Goal: Task Accomplishment & Management: Manage account settings

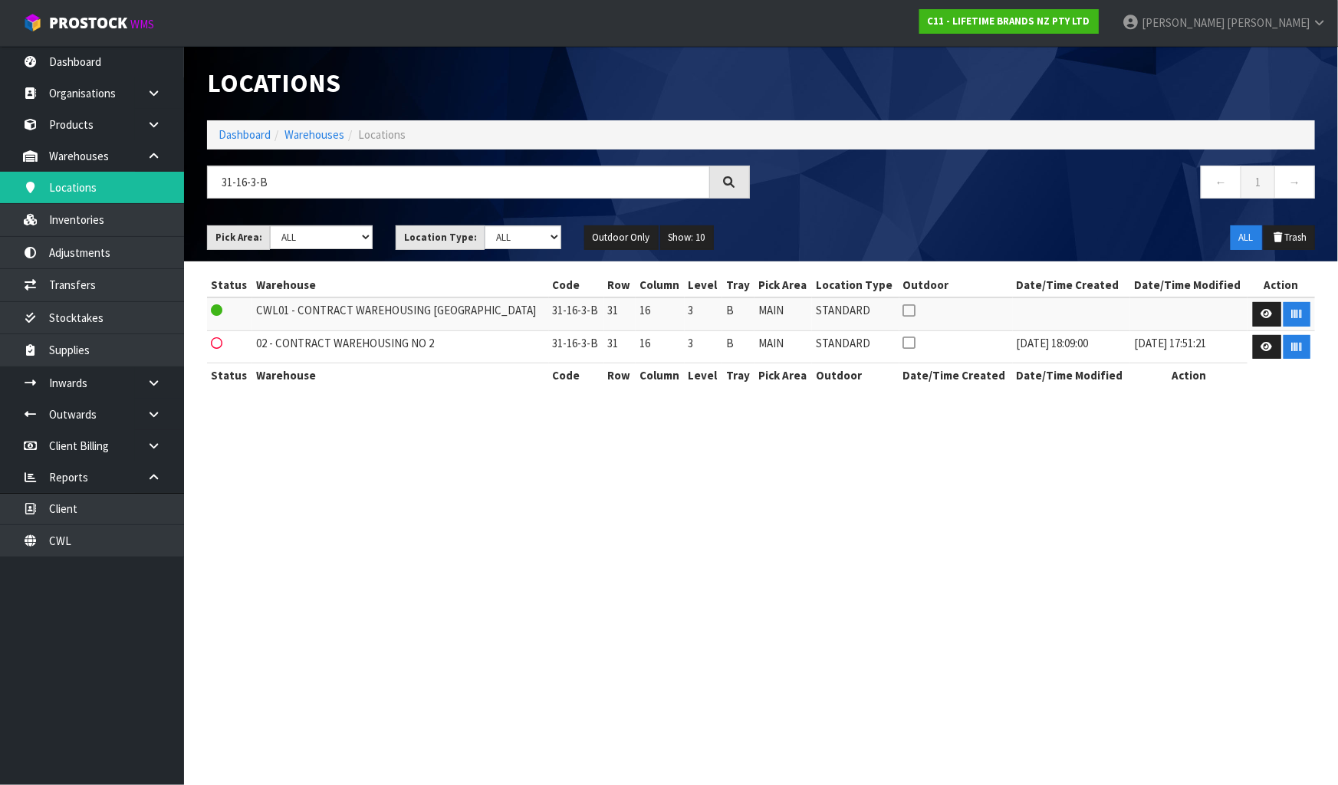
click at [1254, 69] on div "Locations" at bounding box center [760, 83] width 1131 height 74
click at [1090, 25] on strong "C11 - LIFETIME BRANDS NZ PTY LTD" at bounding box center [1009, 21] width 163 height 13
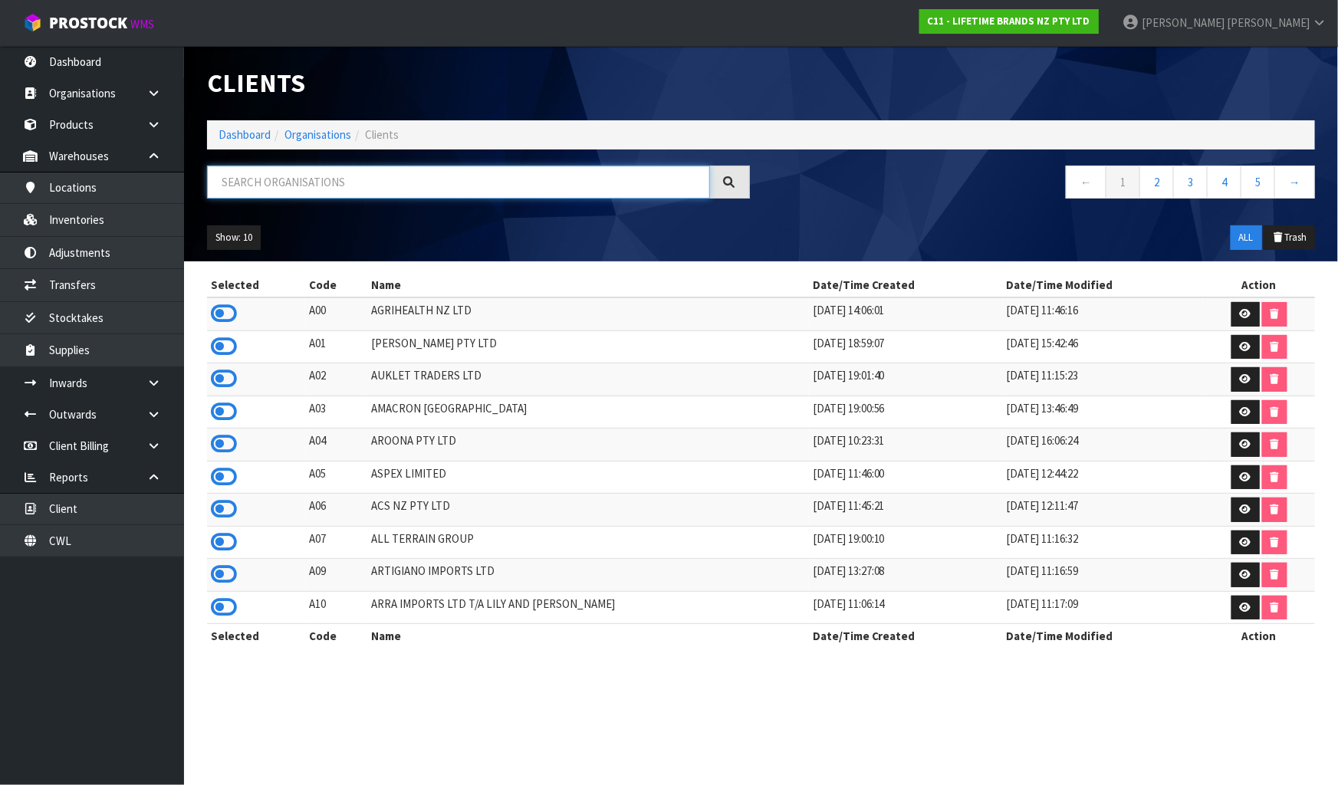
click at [274, 170] on input "text" at bounding box center [458, 182] width 503 height 33
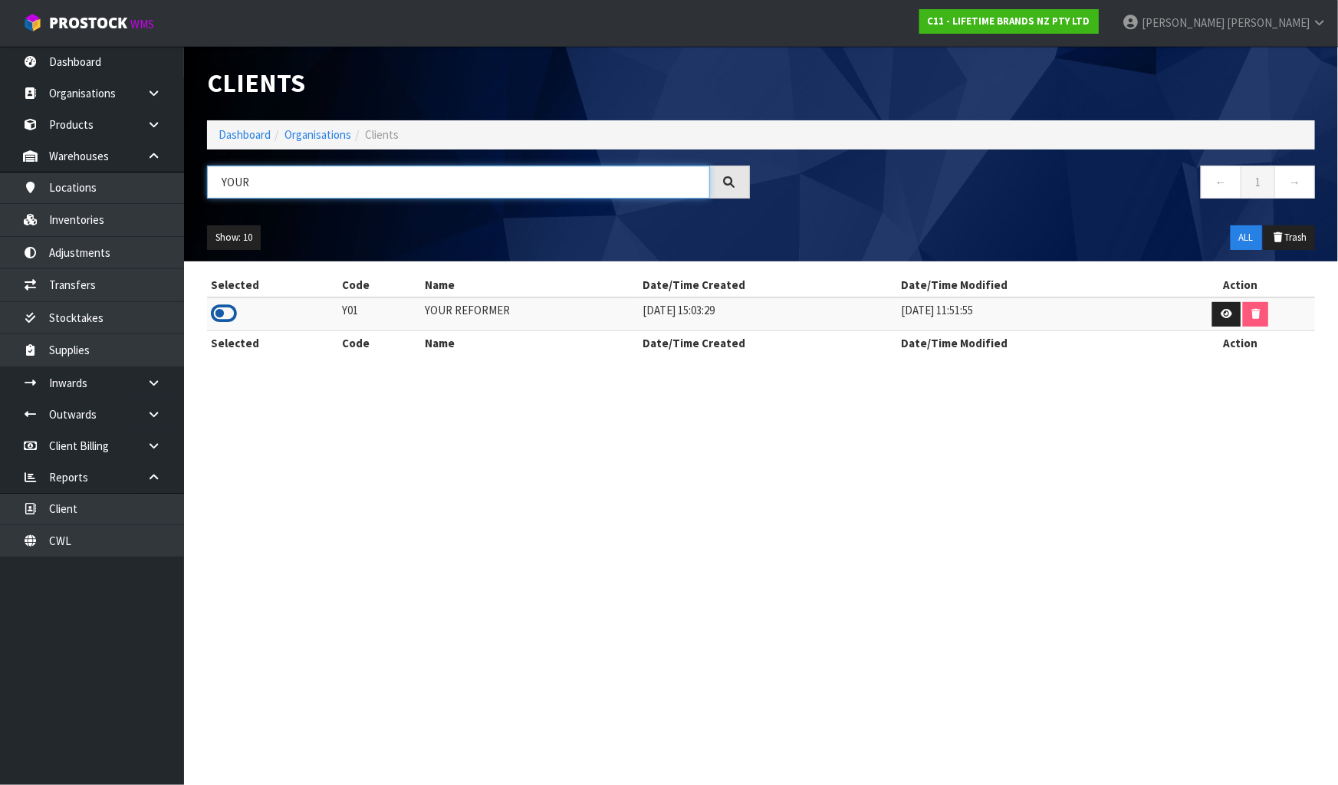
type input "YOUR"
click at [218, 313] on icon at bounding box center [224, 313] width 26 height 23
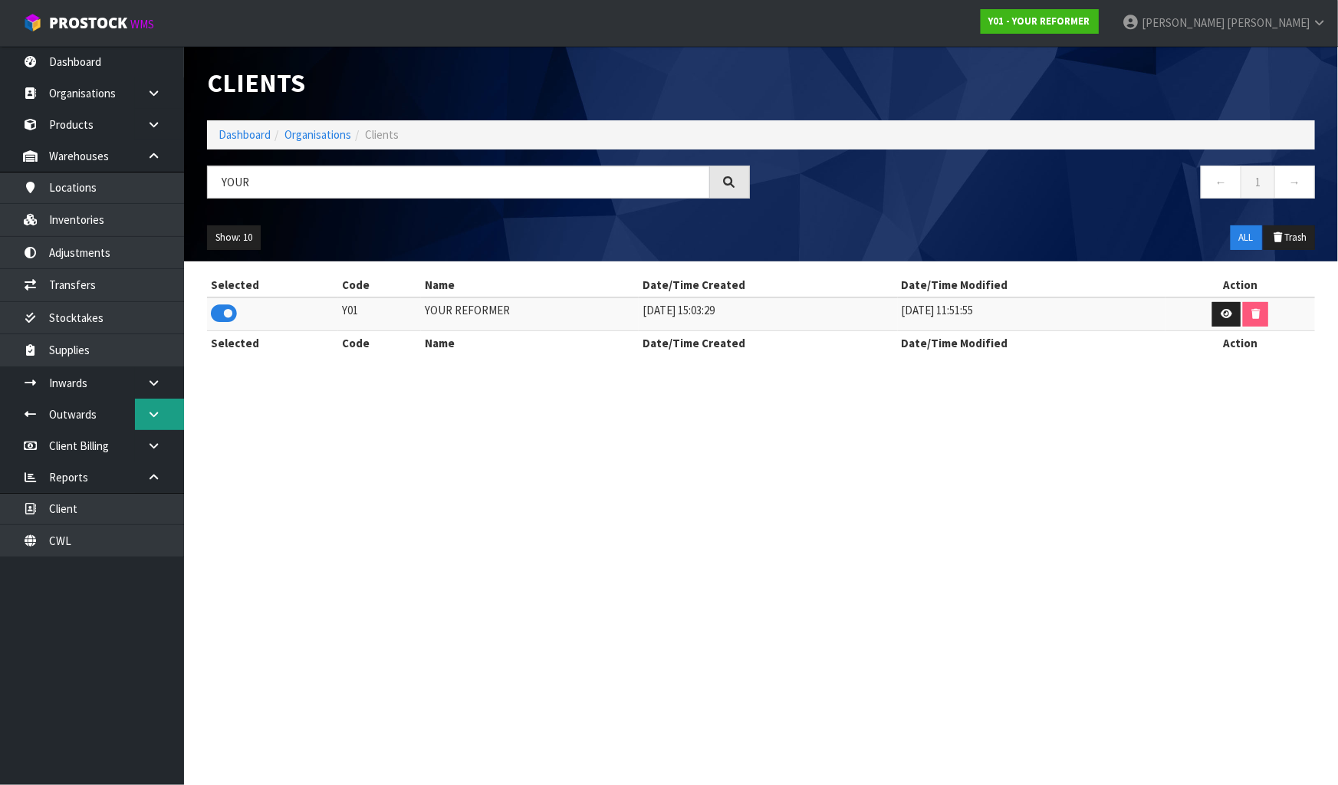
click at [152, 411] on icon at bounding box center [153, 414] width 15 height 11
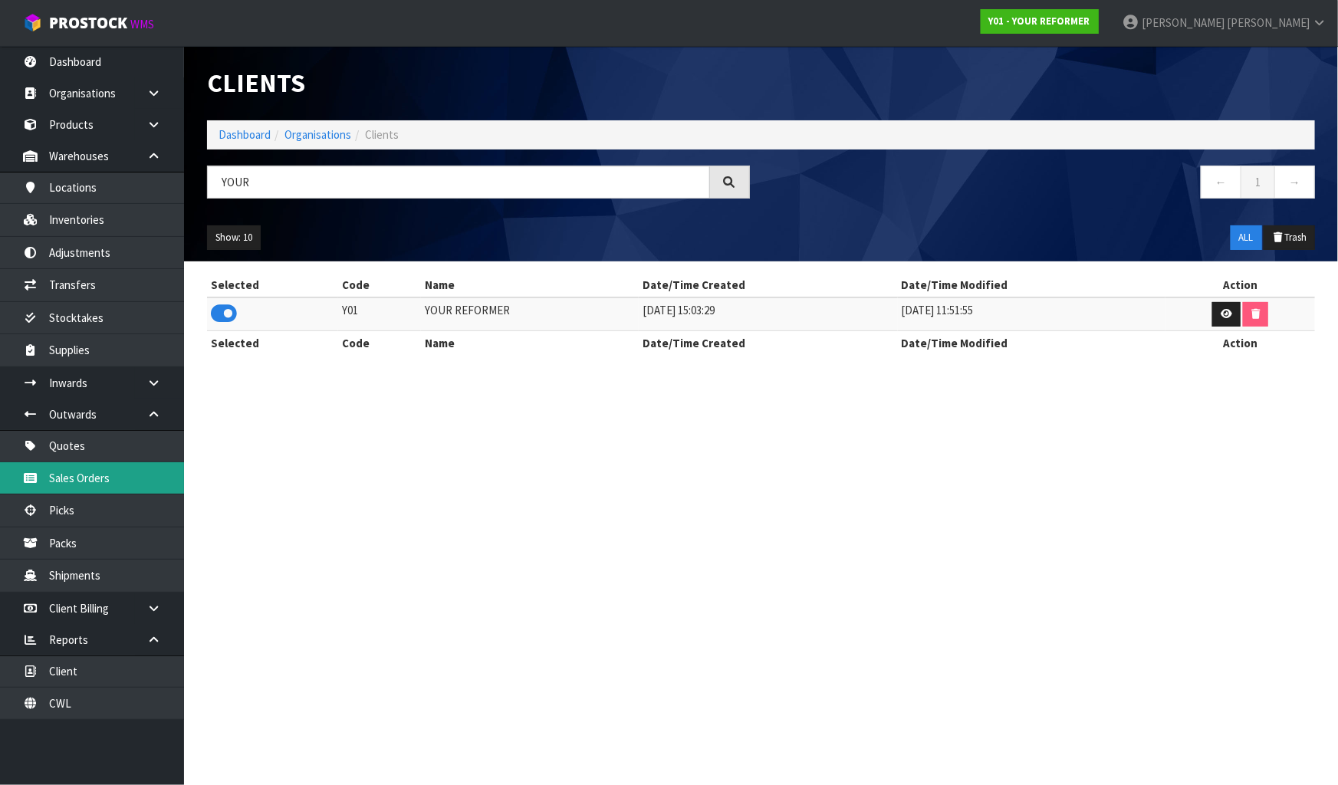
click at [118, 470] on link "Sales Orders" at bounding box center [92, 477] width 184 height 31
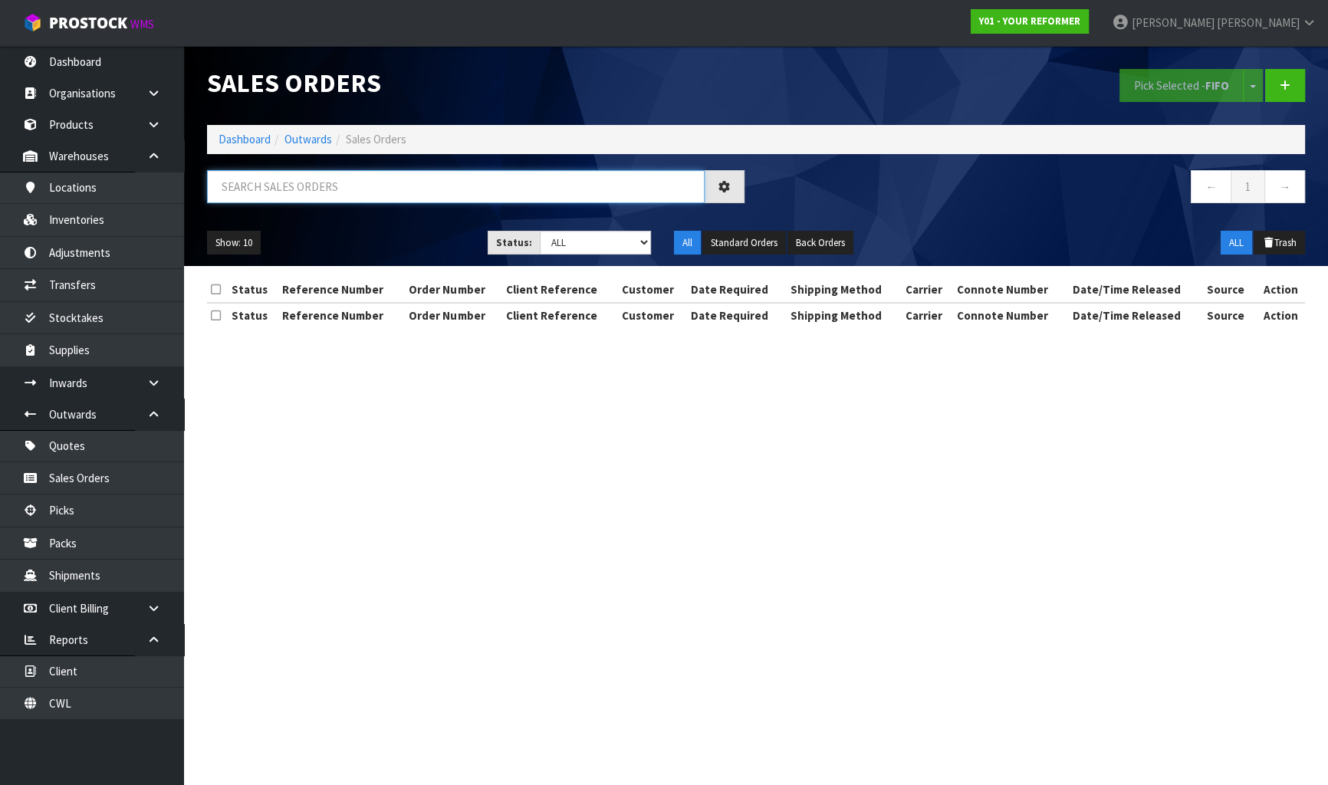
click at [325, 199] on input "text" at bounding box center [456, 186] width 498 height 33
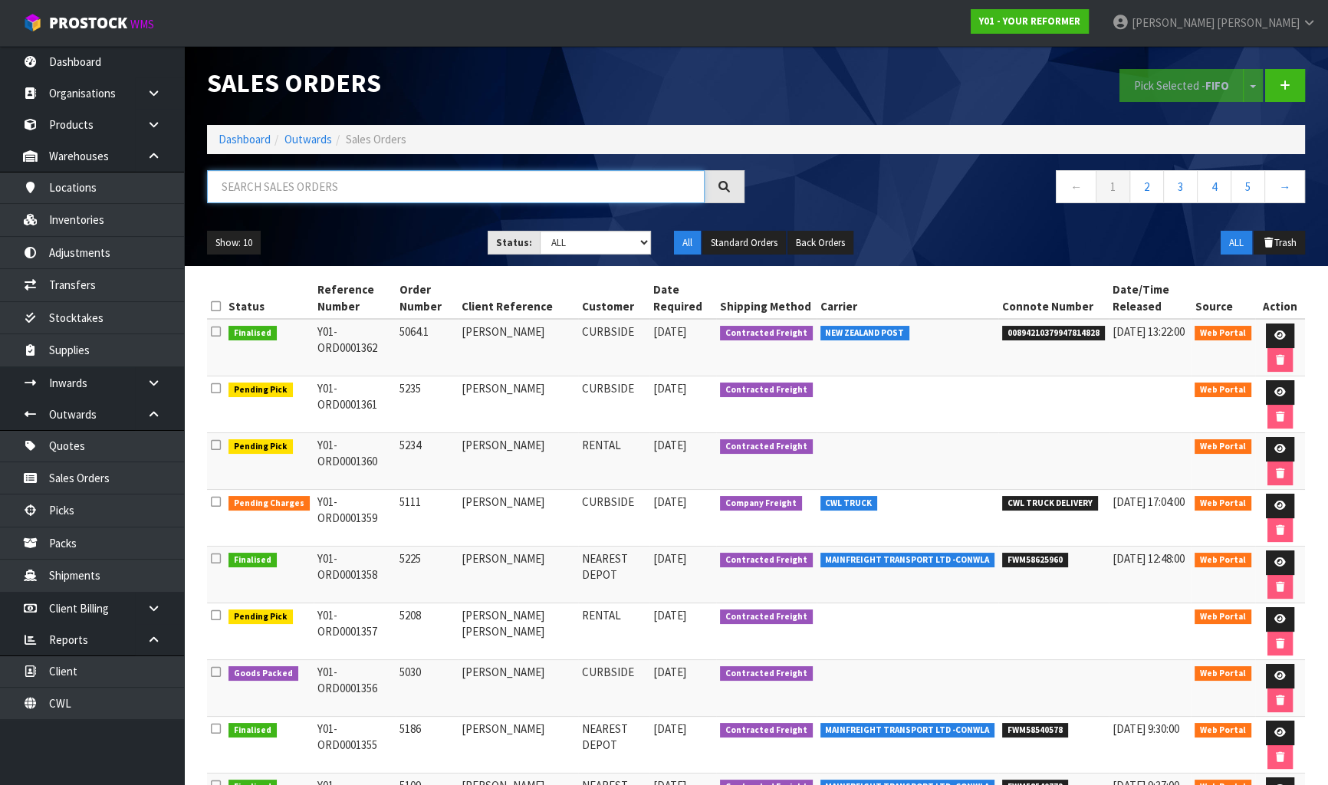
click at [330, 198] on input "text" at bounding box center [456, 186] width 498 height 33
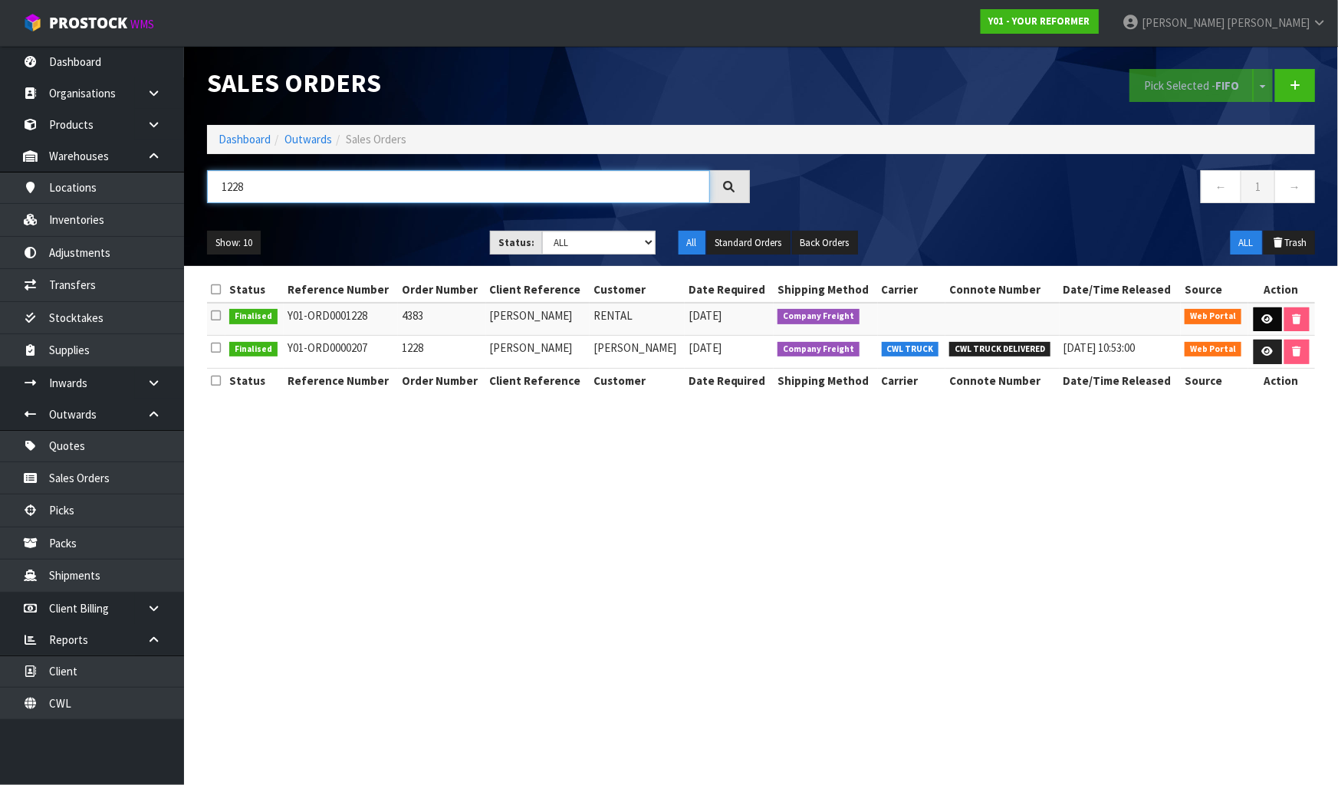
type input "1228"
click at [1270, 320] on icon at bounding box center [1267, 319] width 11 height 10
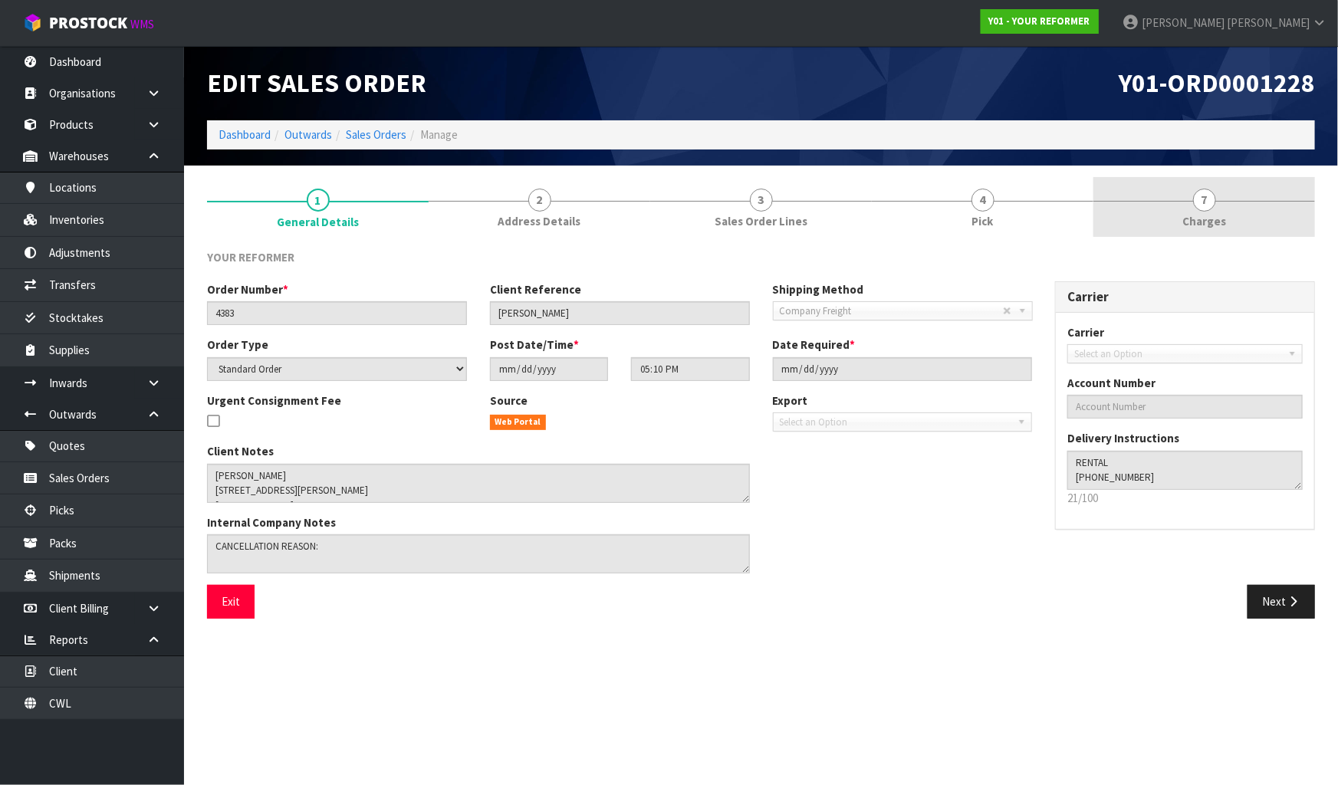
click at [1215, 197] on link "7 Charges" at bounding box center [1204, 207] width 222 height 61
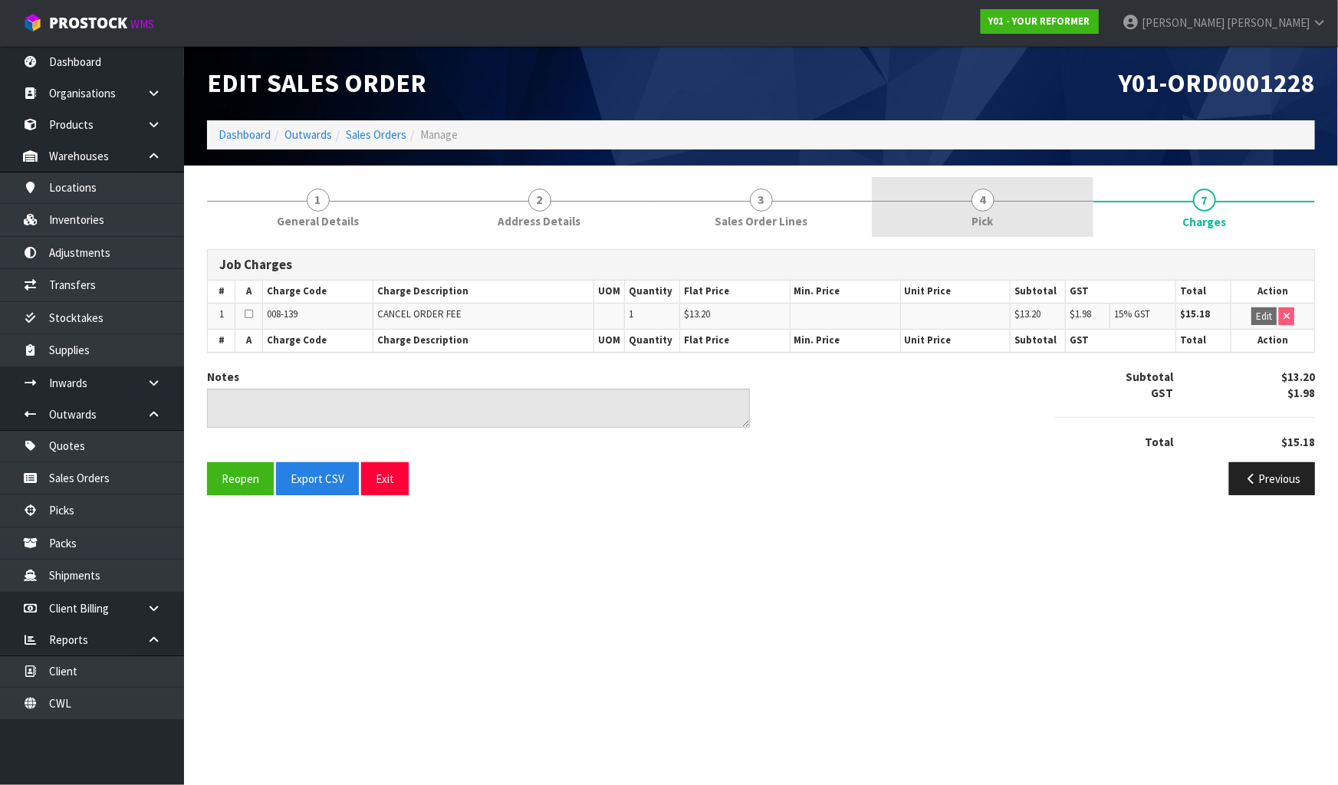
click at [1024, 225] on link "4 Pick" at bounding box center [983, 207] width 222 height 61
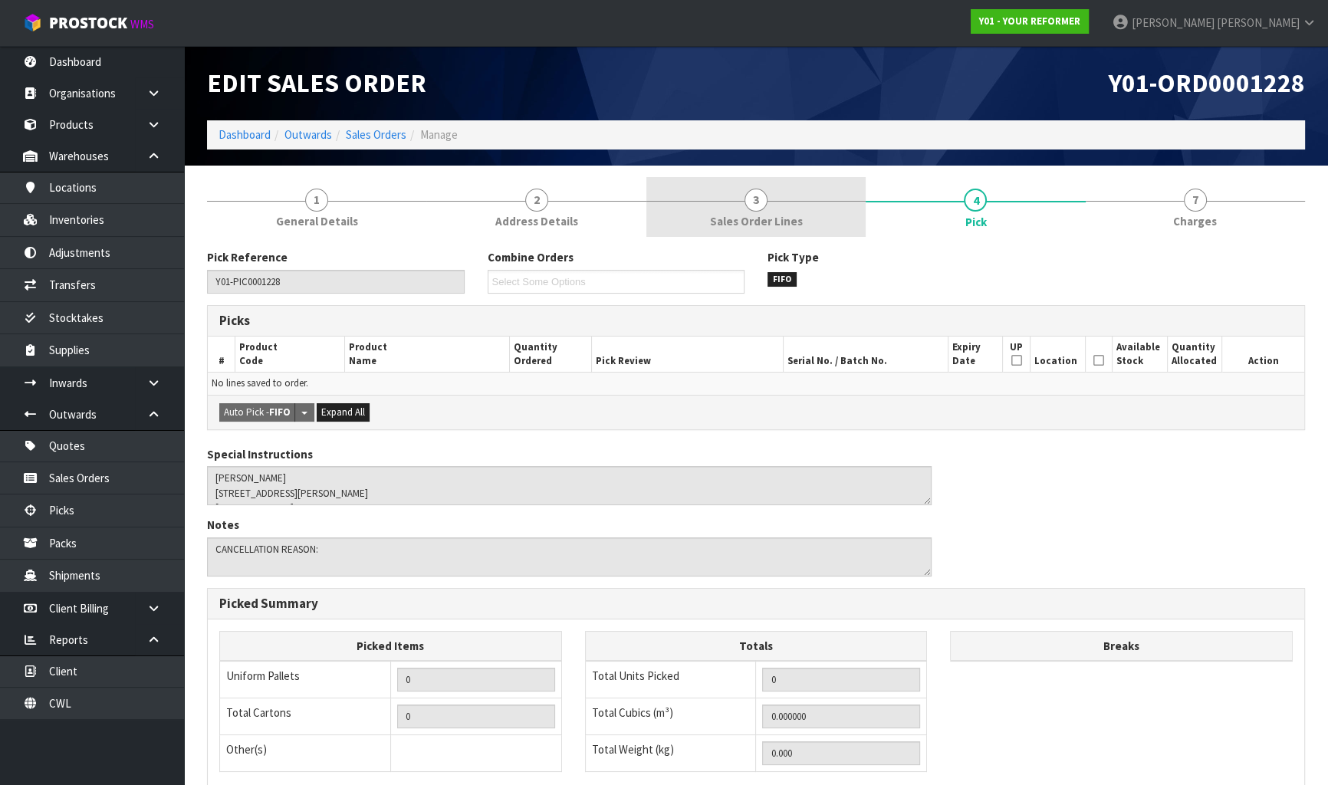
click at [731, 234] on link "3 Sales Order Lines" at bounding box center [755, 207] width 219 height 61
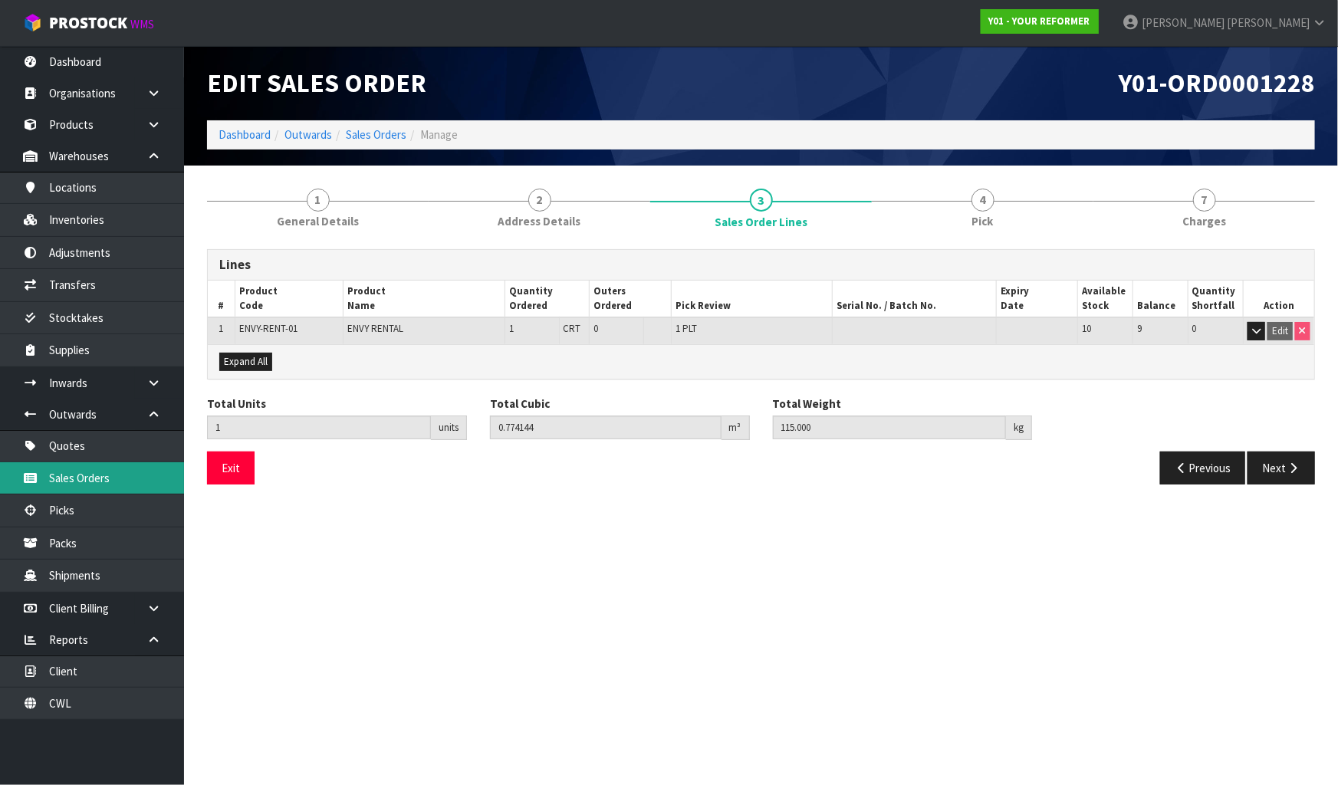
click at [129, 475] on link "Sales Orders" at bounding box center [92, 477] width 184 height 31
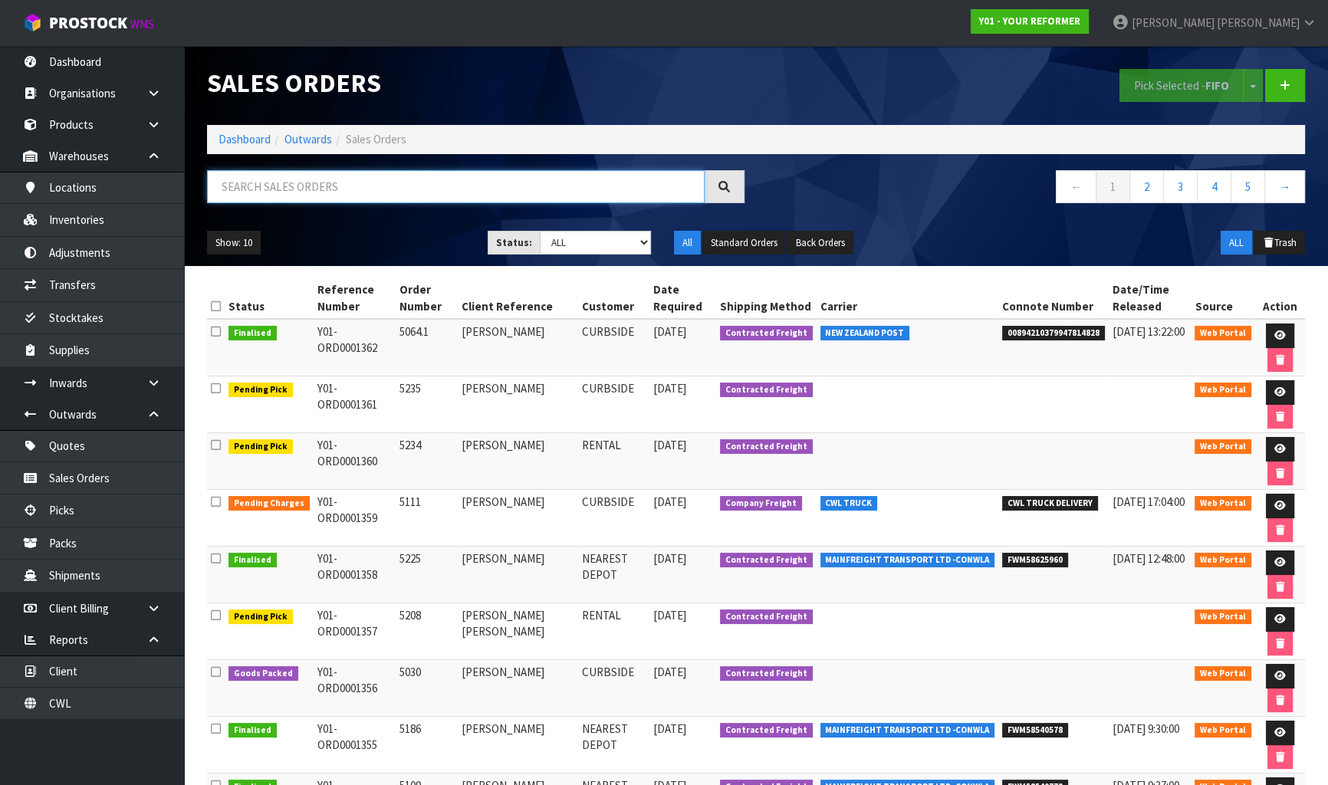
click at [460, 194] on input "text" at bounding box center [456, 186] width 498 height 33
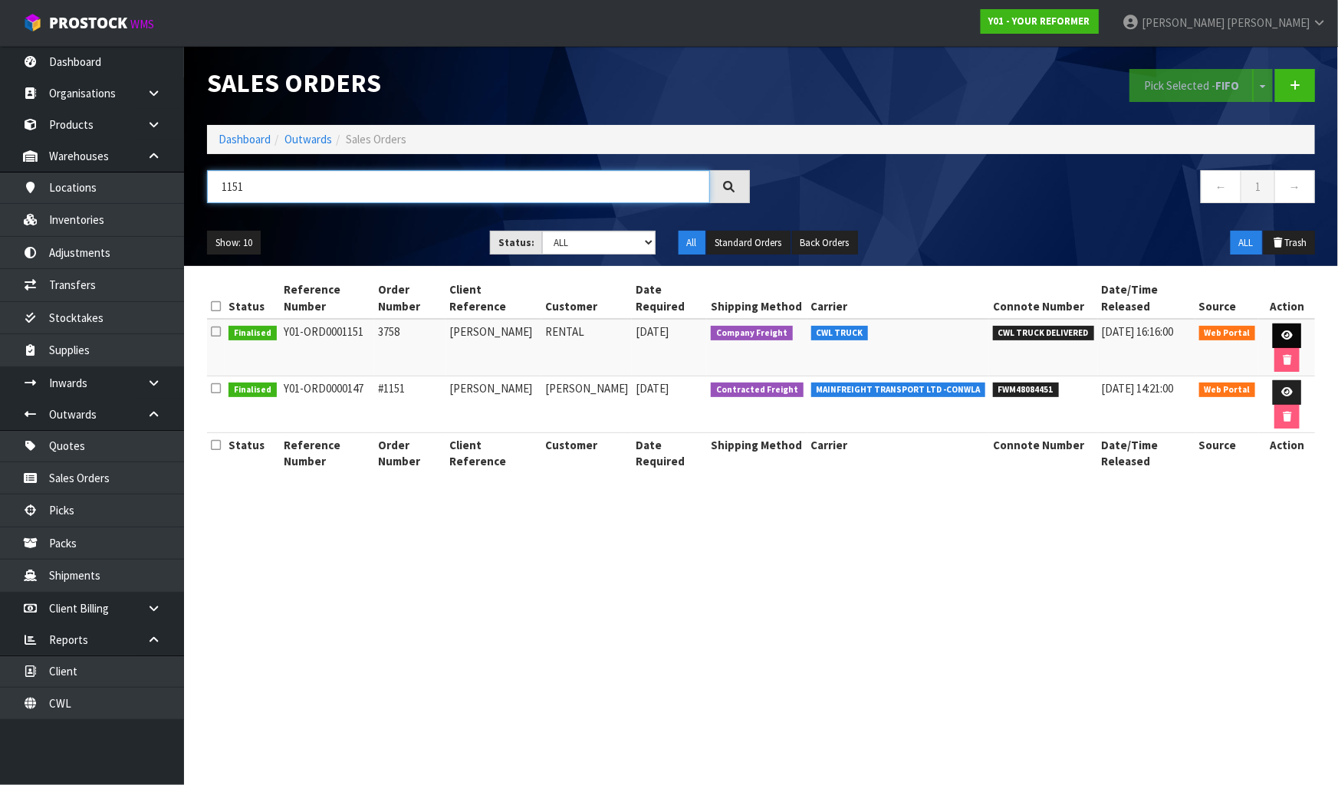
type input "1151"
click at [1273, 324] on link at bounding box center [1287, 336] width 28 height 25
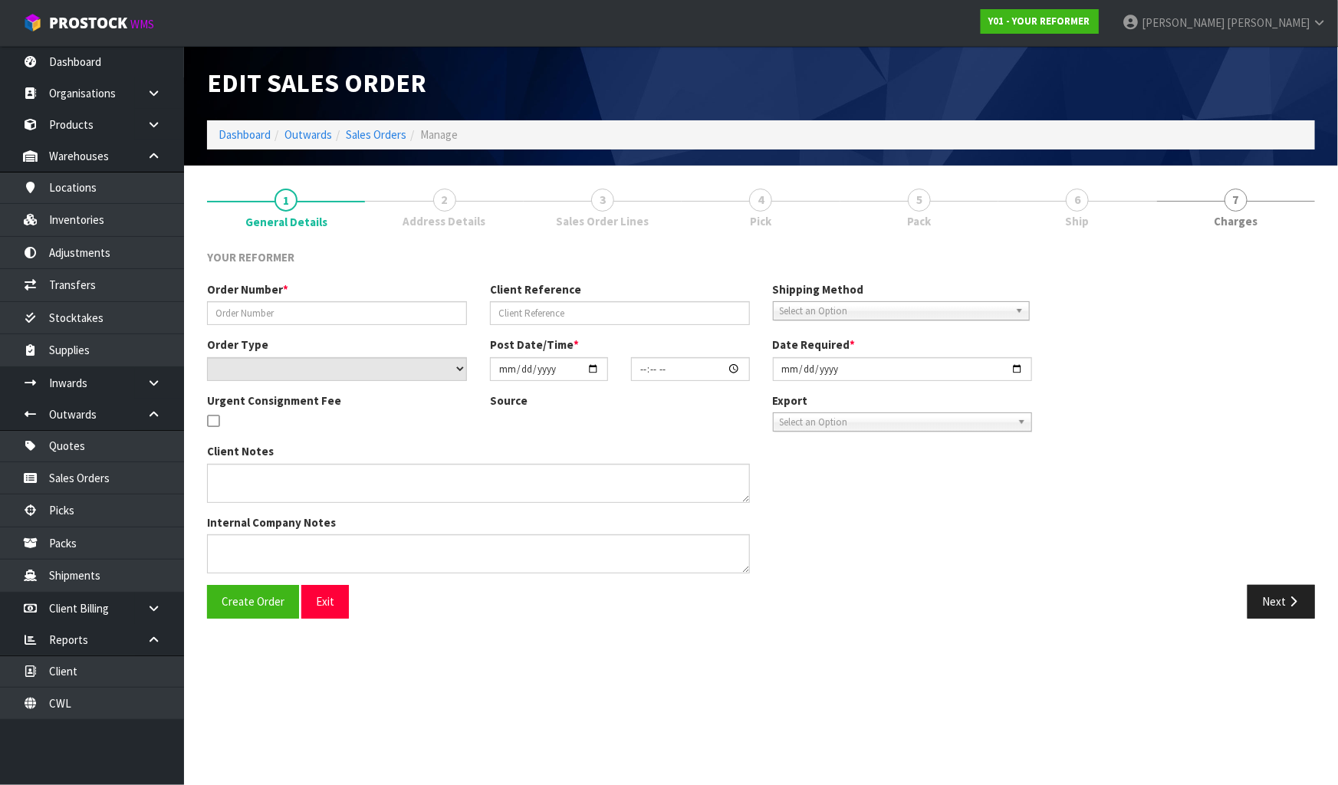
type input "3758"
type input "AMY NEWMAN"
select select "number:0"
type input "2025-06-12"
type input "10:04:00.000"
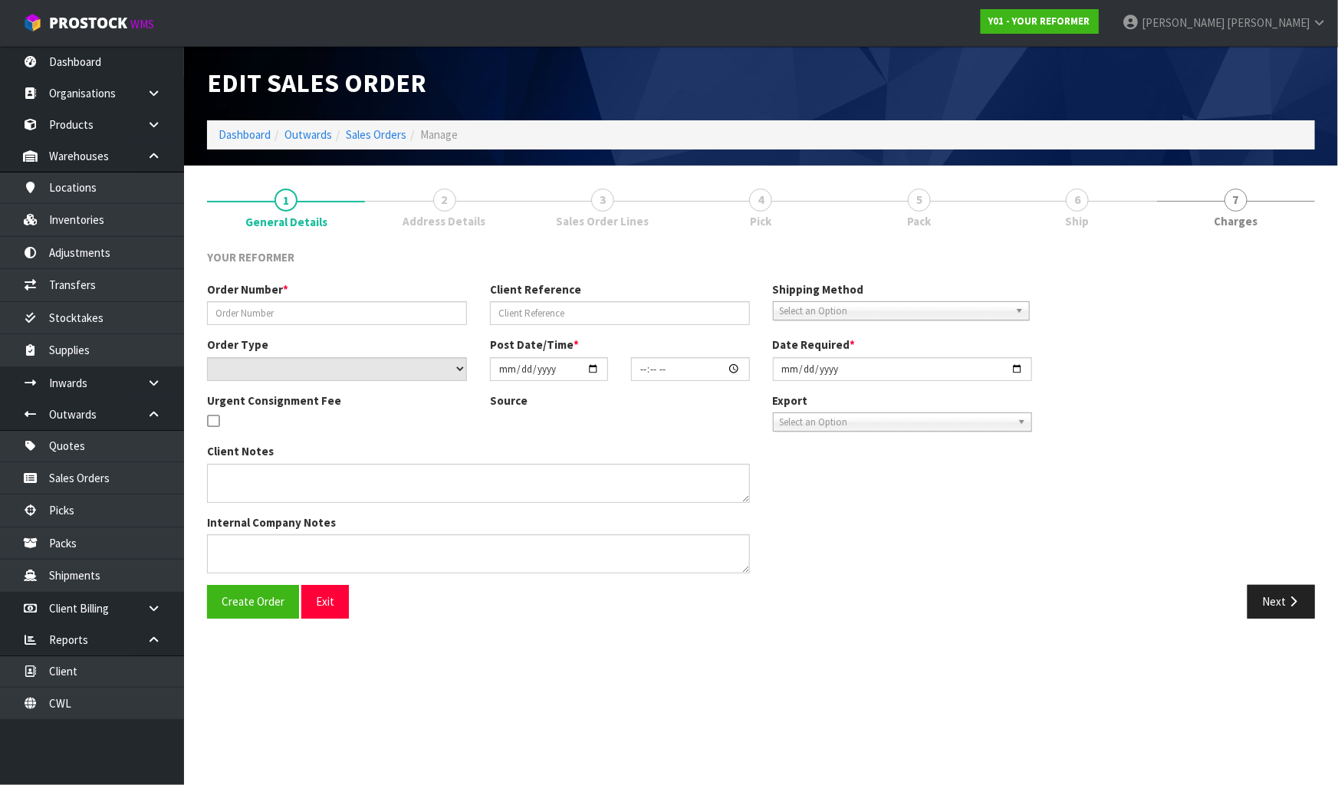
type input "2025-06-12"
type textarea "AMY NEWMAN 132B VALLEY ROAD AUK PUKEKOHE 2120 NEW ZEALAND +64 210 824 1132"
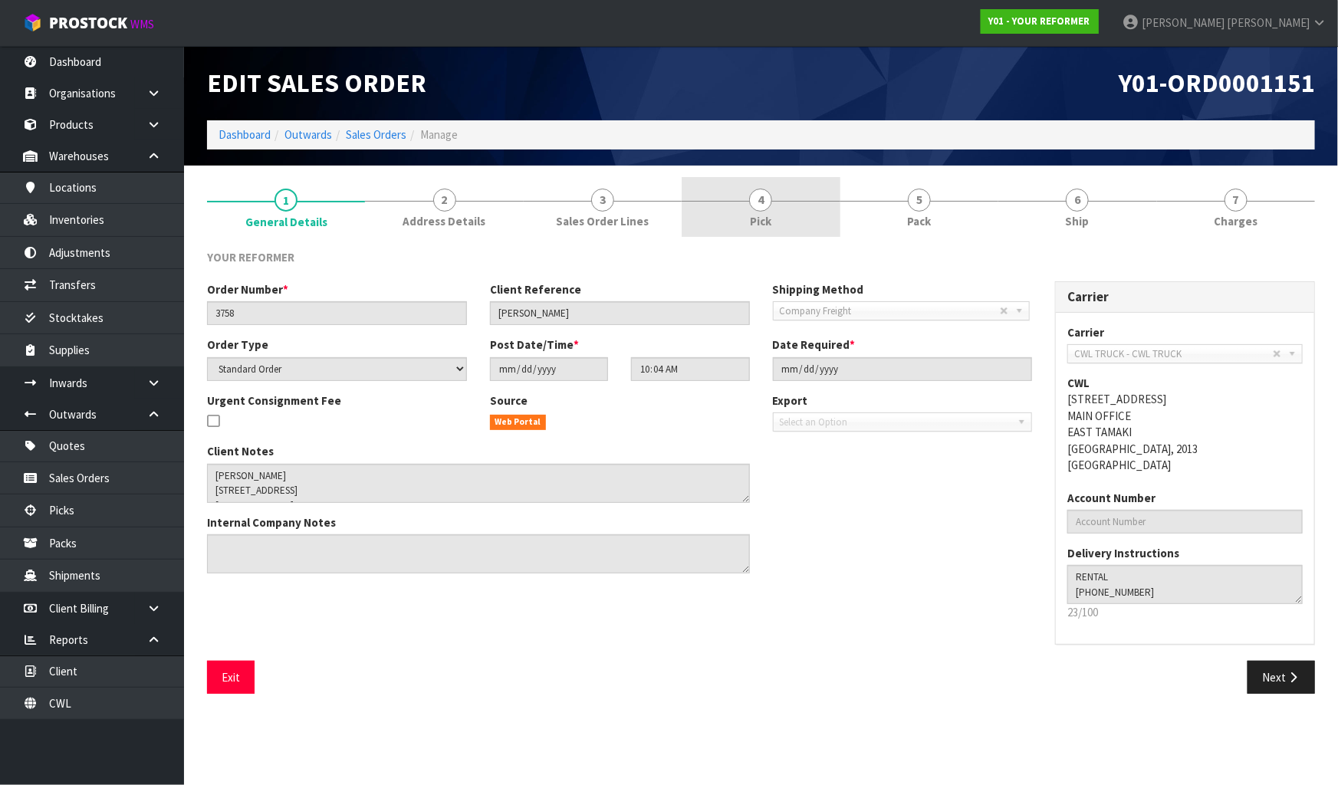
click at [803, 186] on link "4 Pick" at bounding box center [761, 207] width 158 height 61
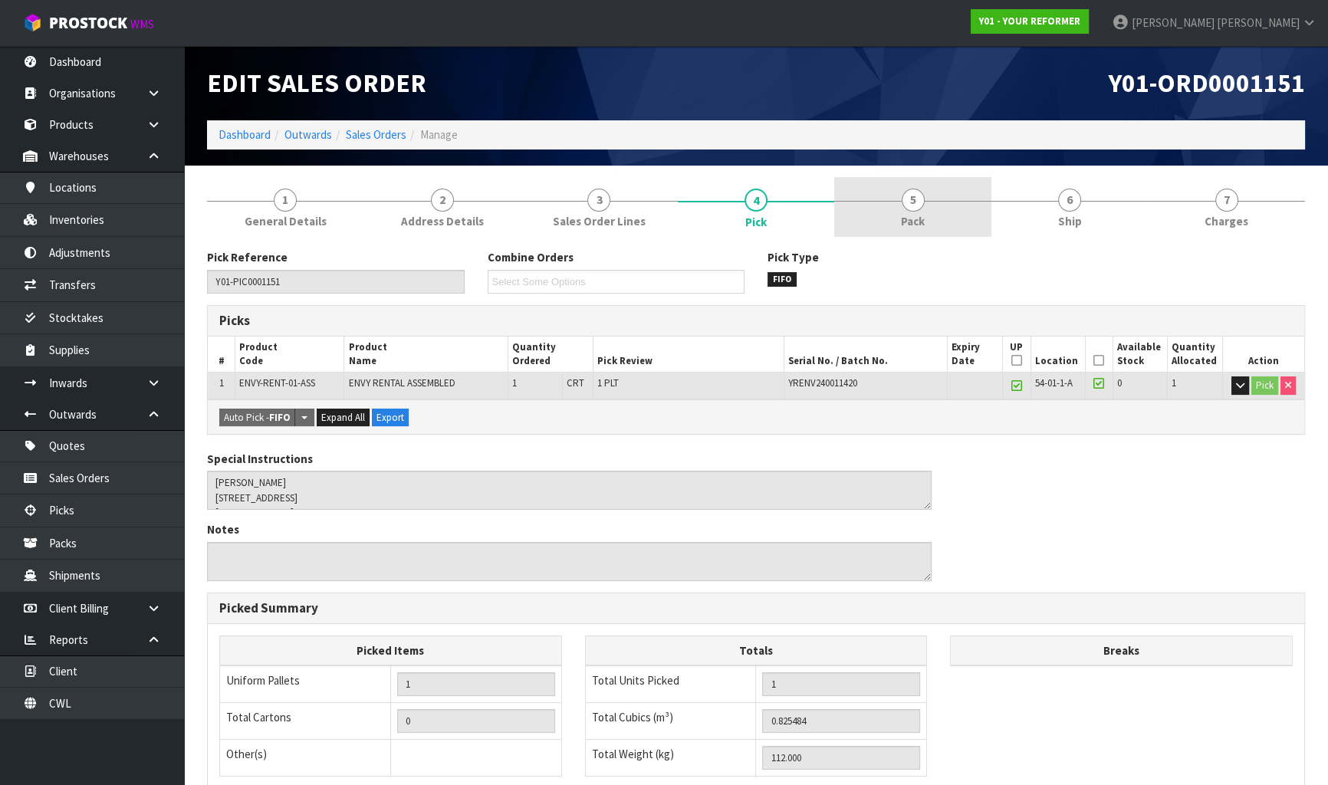
click at [902, 213] on span "Pack" at bounding box center [913, 221] width 24 height 16
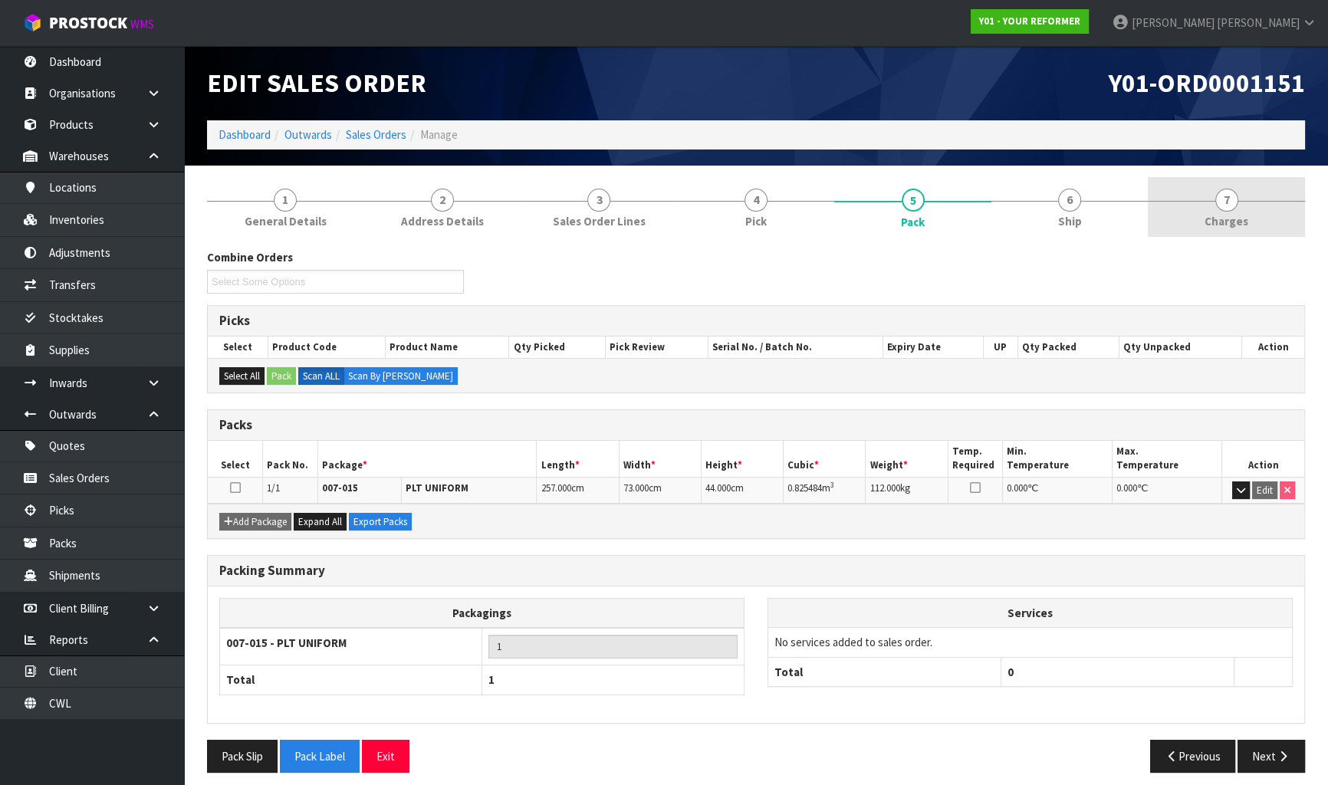
click at [1204, 197] on link "7 Charges" at bounding box center [1226, 207] width 157 height 61
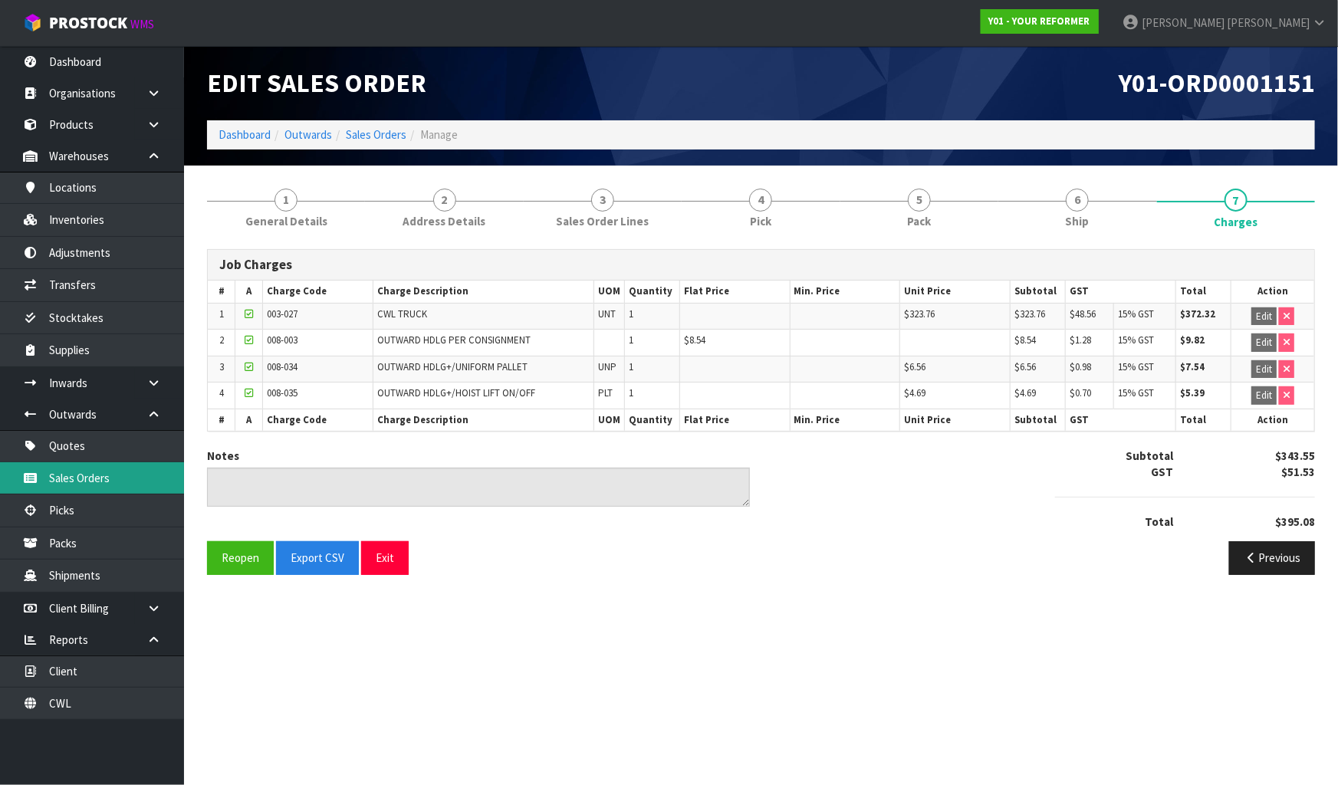
click at [98, 478] on link "Sales Orders" at bounding box center [92, 477] width 184 height 31
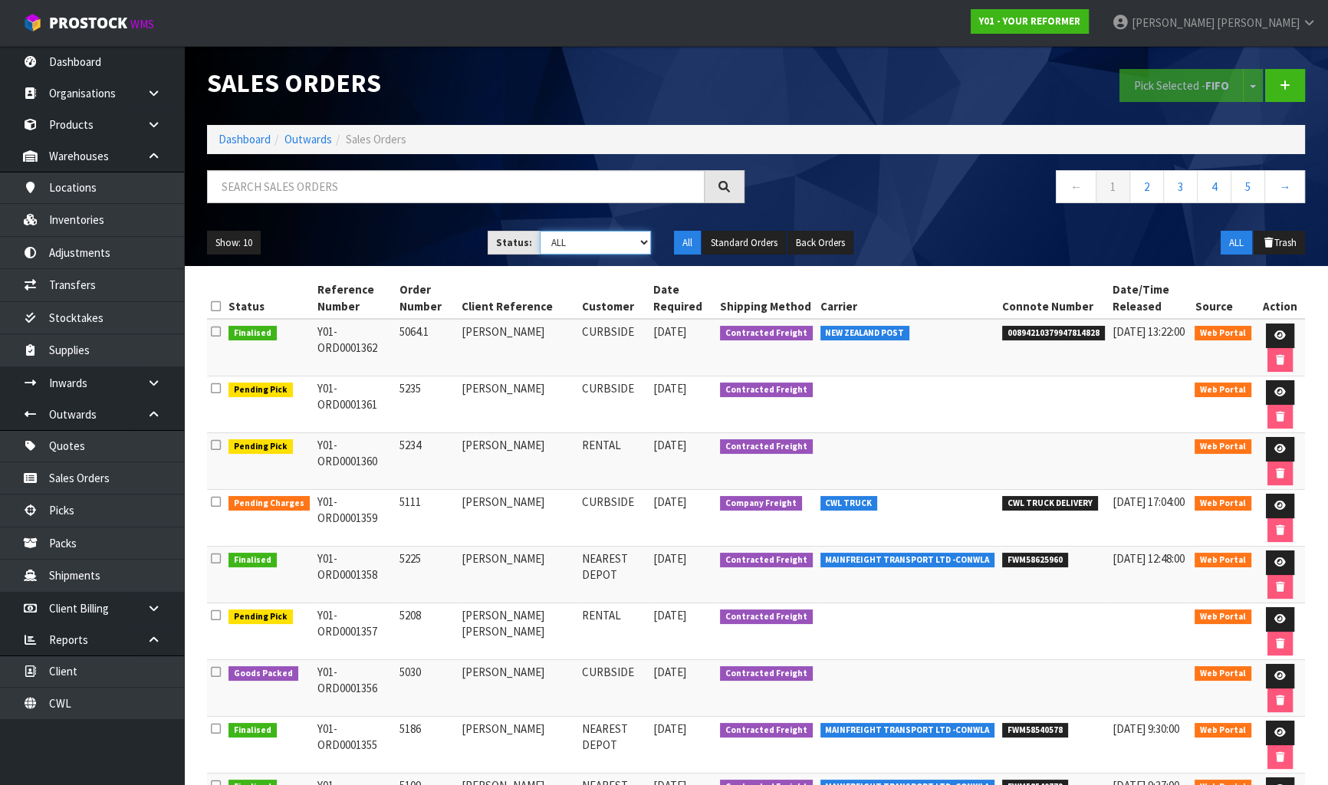
click at [577, 250] on select "Draft Pending Allocated Pending Pick Goods Picked Goods Packed Pending Charges …" at bounding box center [596, 243] width 112 height 24
click at [540, 231] on select "Draft Pending Allocated Pending Pick Goods Picked Goods Packed Pending Charges …" at bounding box center [596, 243] width 112 height 24
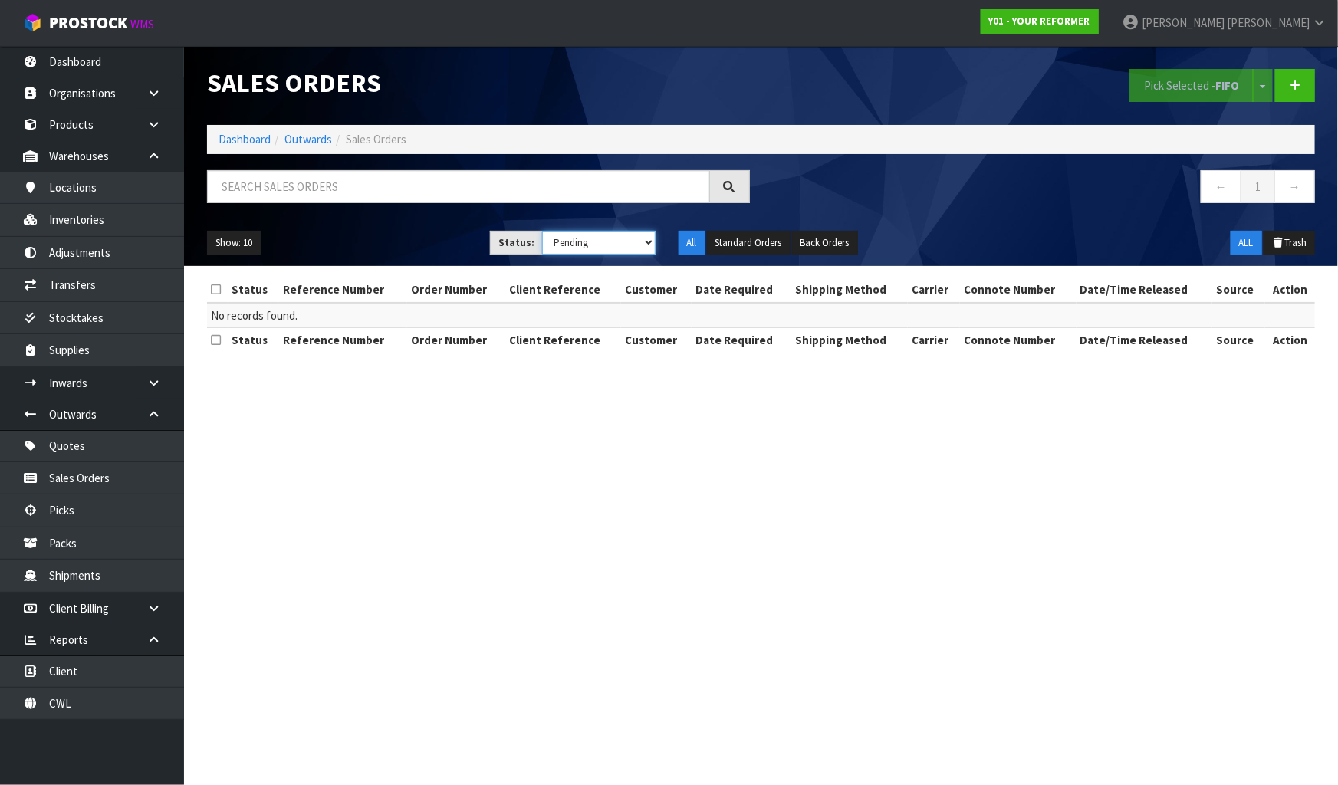
click at [609, 241] on select "Draft Pending Allocated Pending Pick Goods Picked Goods Packed Pending Charges …" at bounding box center [598, 243] width 113 height 24
select select "string:3"
click at [542, 231] on select "Draft Pending Allocated Pending Pick Goods Picked Goods Packed Pending Charges …" at bounding box center [598, 243] width 113 height 24
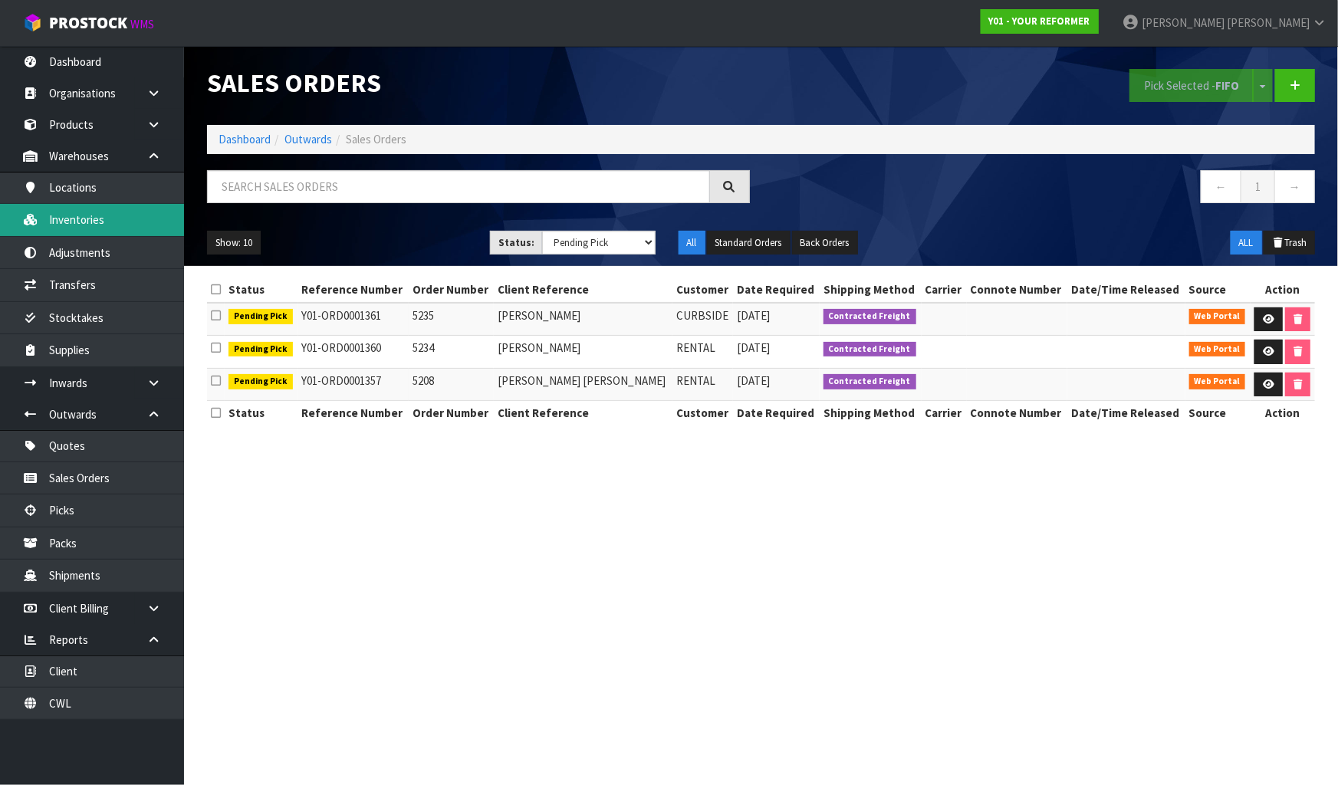
click at [128, 209] on link "Inventories" at bounding box center [92, 219] width 184 height 31
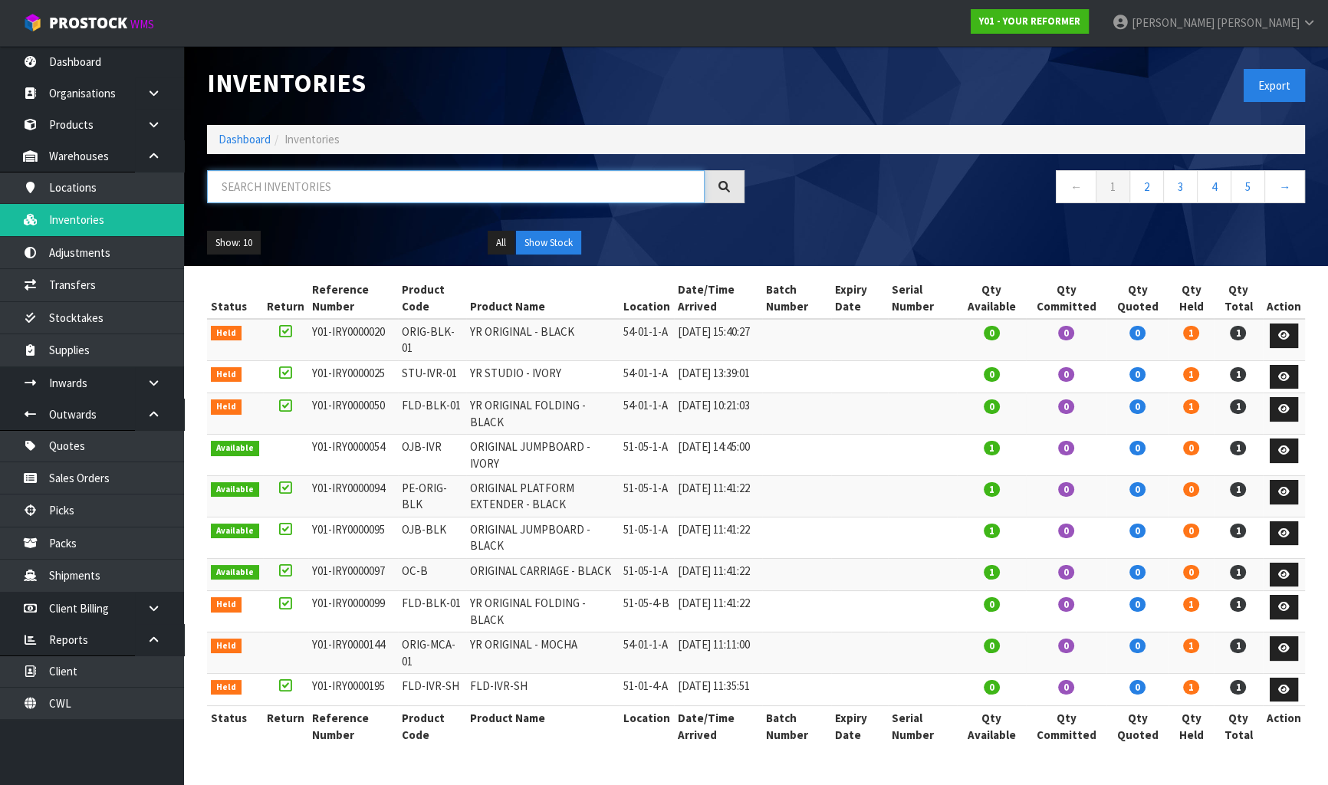
click at [379, 195] on input "text" at bounding box center [456, 186] width 498 height 33
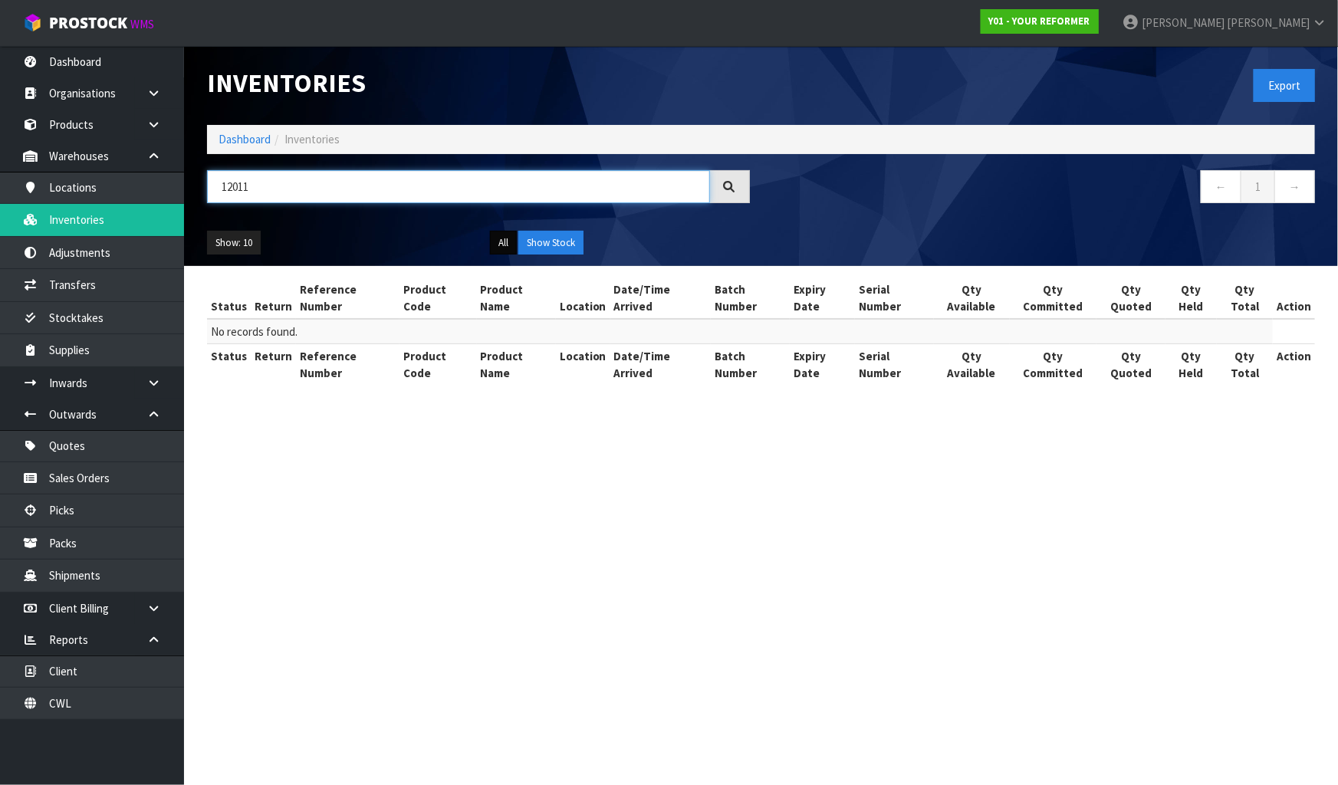
type input "12011"
click at [494, 249] on button "All" at bounding box center [503, 243] width 27 height 25
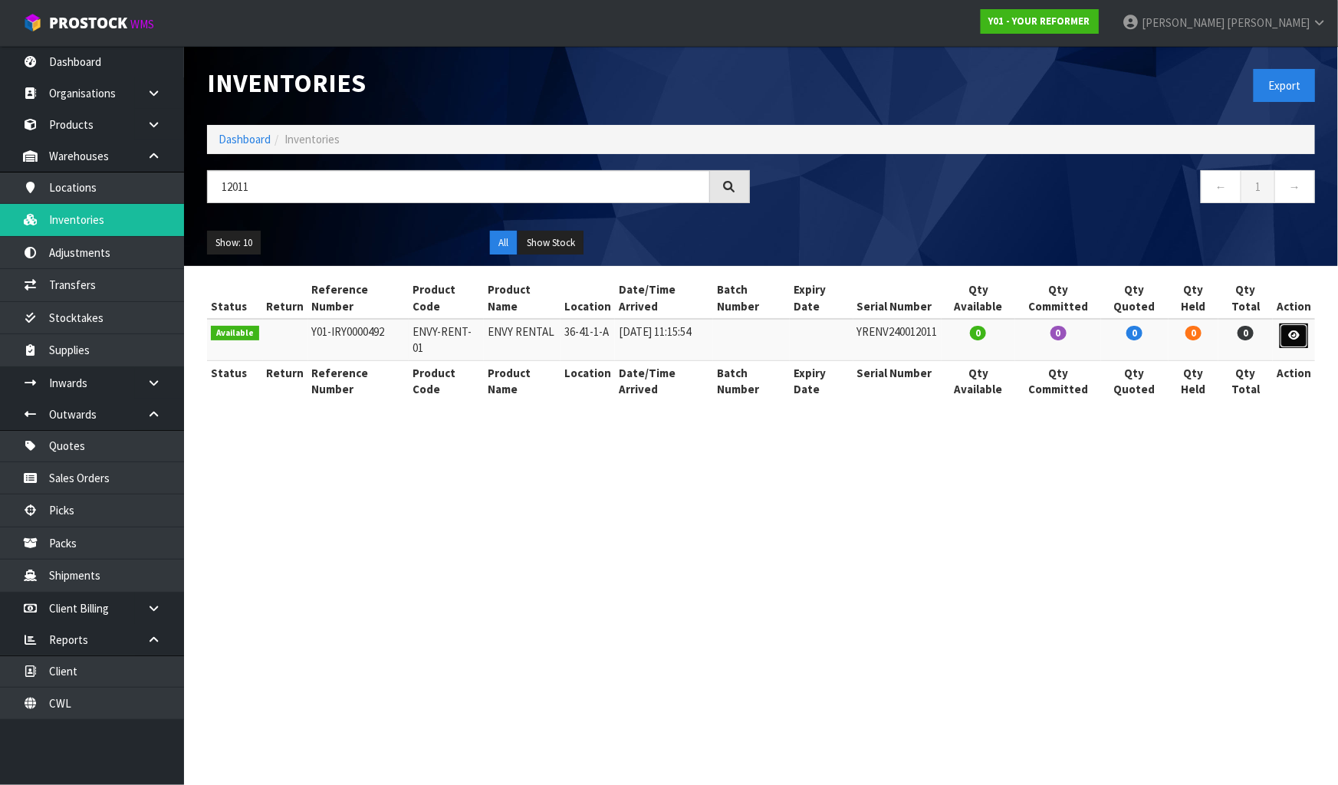
click at [1296, 333] on icon at bounding box center [1293, 335] width 11 height 10
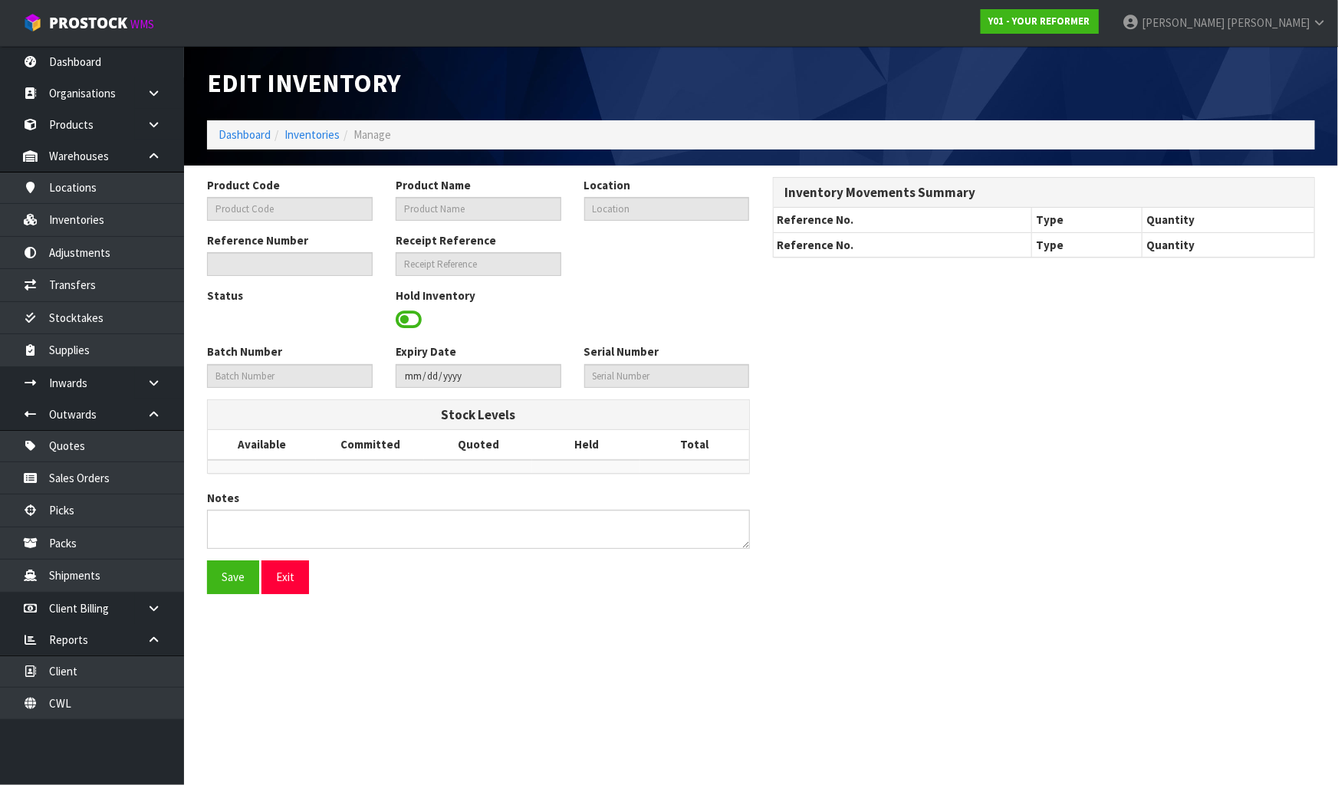
type input "ENVY-RENT-01"
type input "ENVY RENTAL"
type input "36-41-1-A"
type input "Y01-IRY0000492"
type input "Y01-REC0000052"
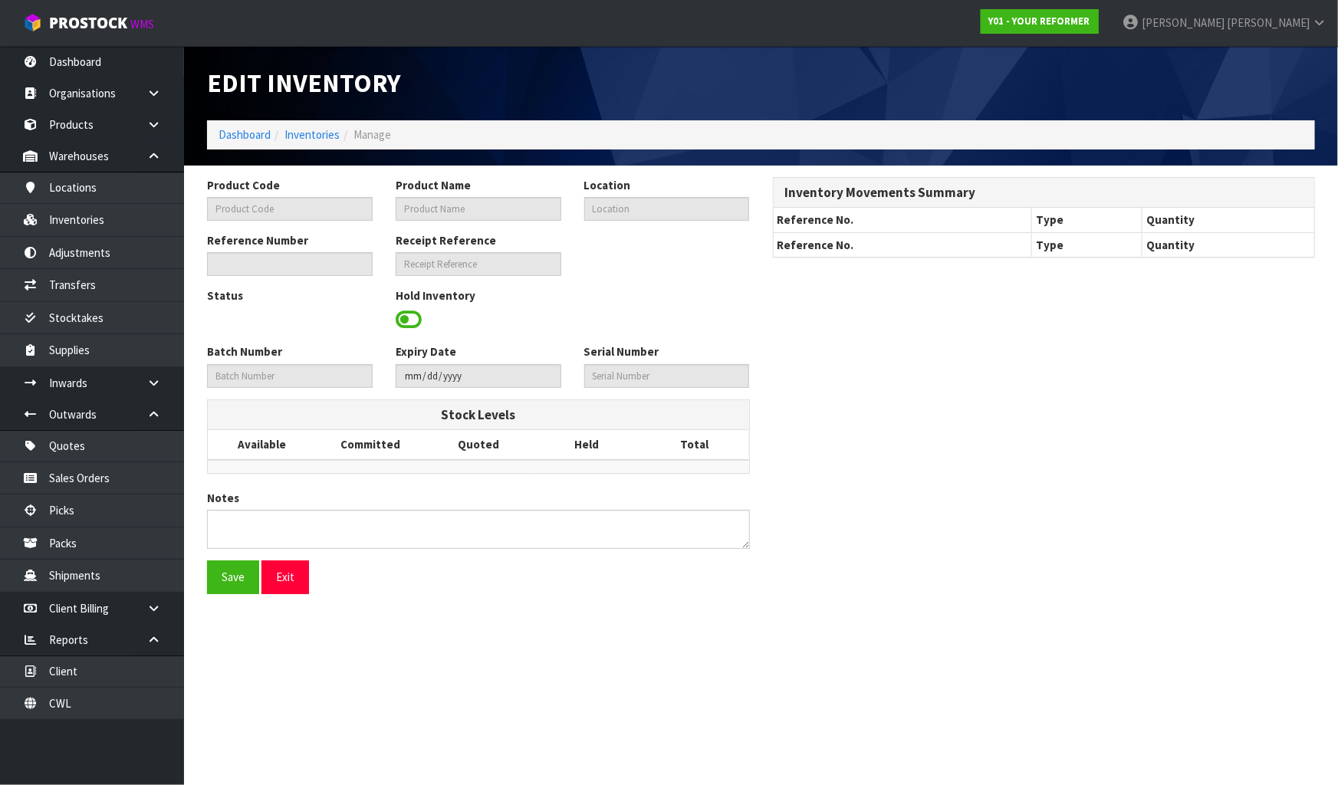
type input "YRENV240012011"
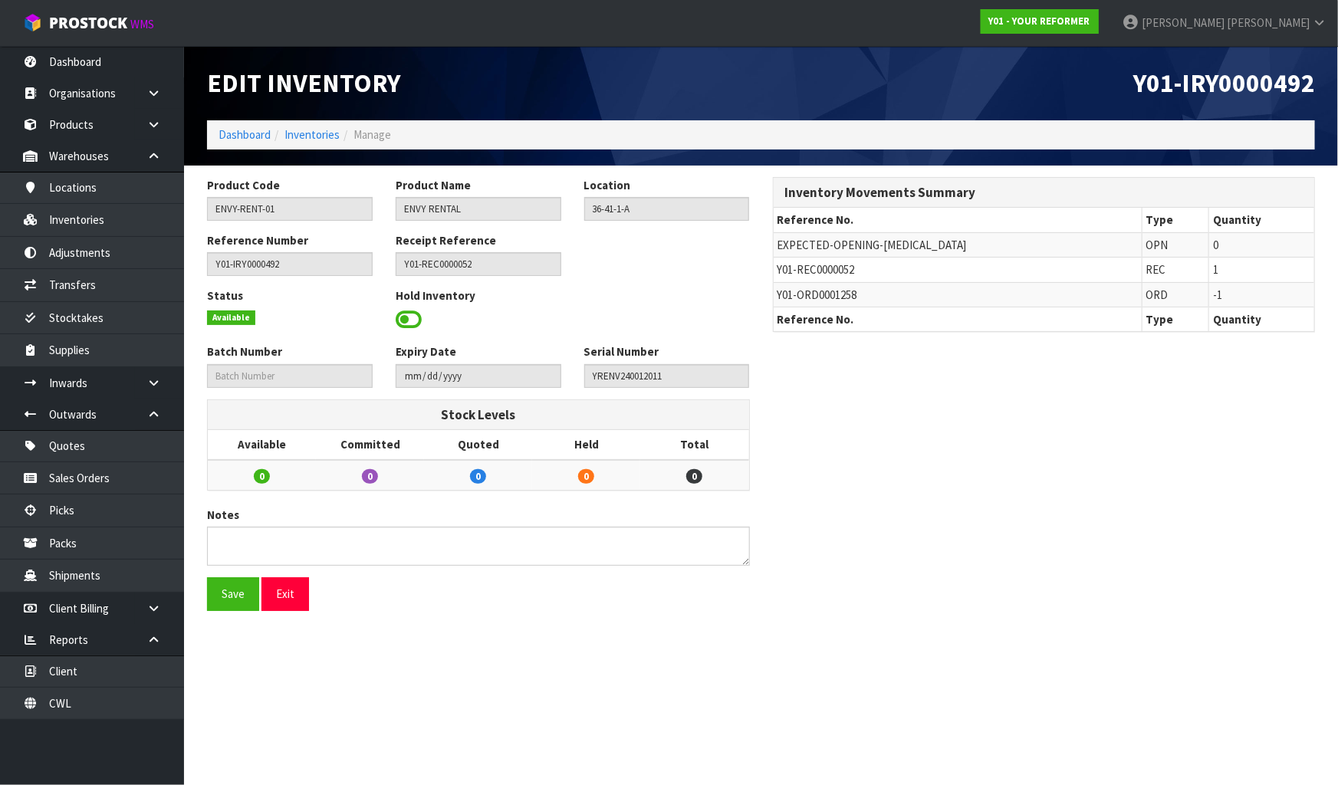
click at [845, 295] on span "Y01-ORD0001258" at bounding box center [817, 294] width 80 height 15
copy span "ORD0001258"
click at [104, 481] on link "Sales Orders" at bounding box center [92, 477] width 184 height 31
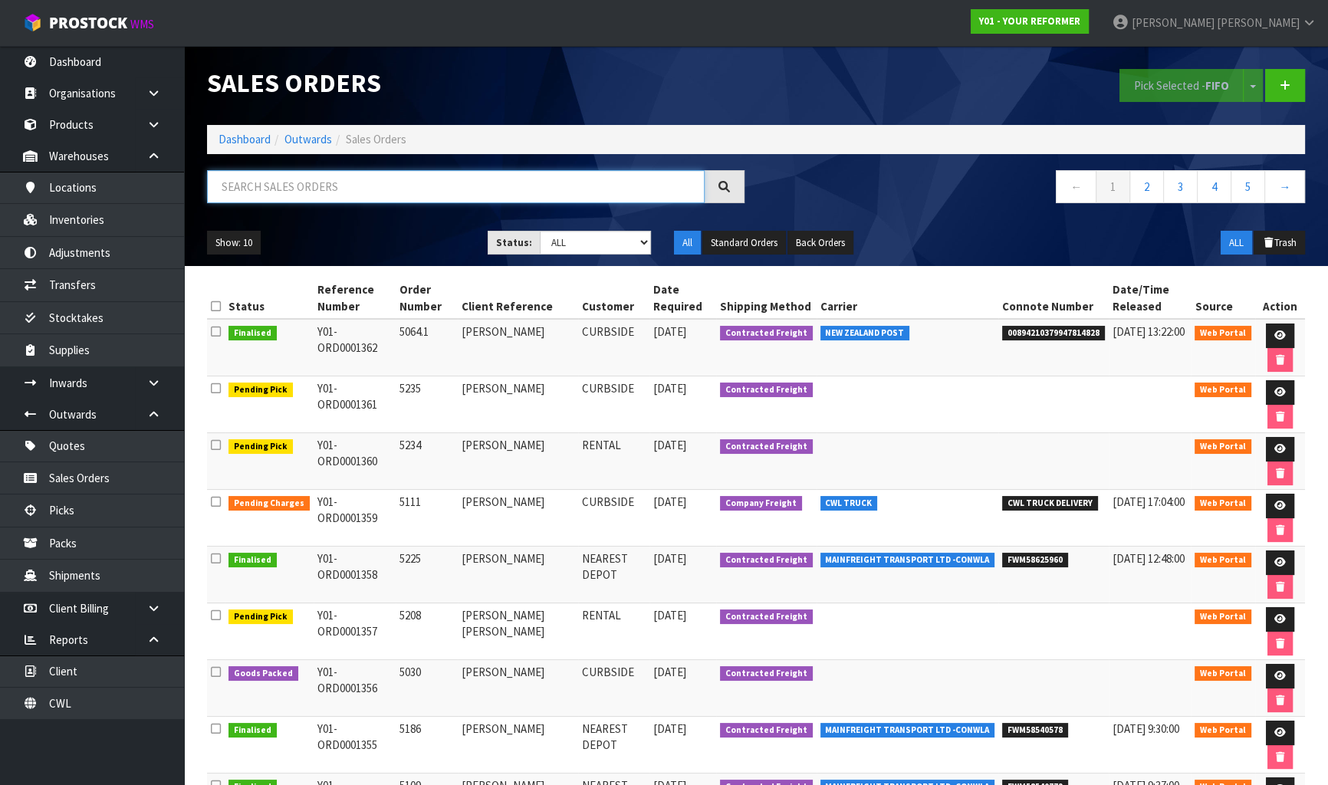
click at [283, 189] on input "text" at bounding box center [456, 186] width 498 height 33
paste input "ORD0001258"
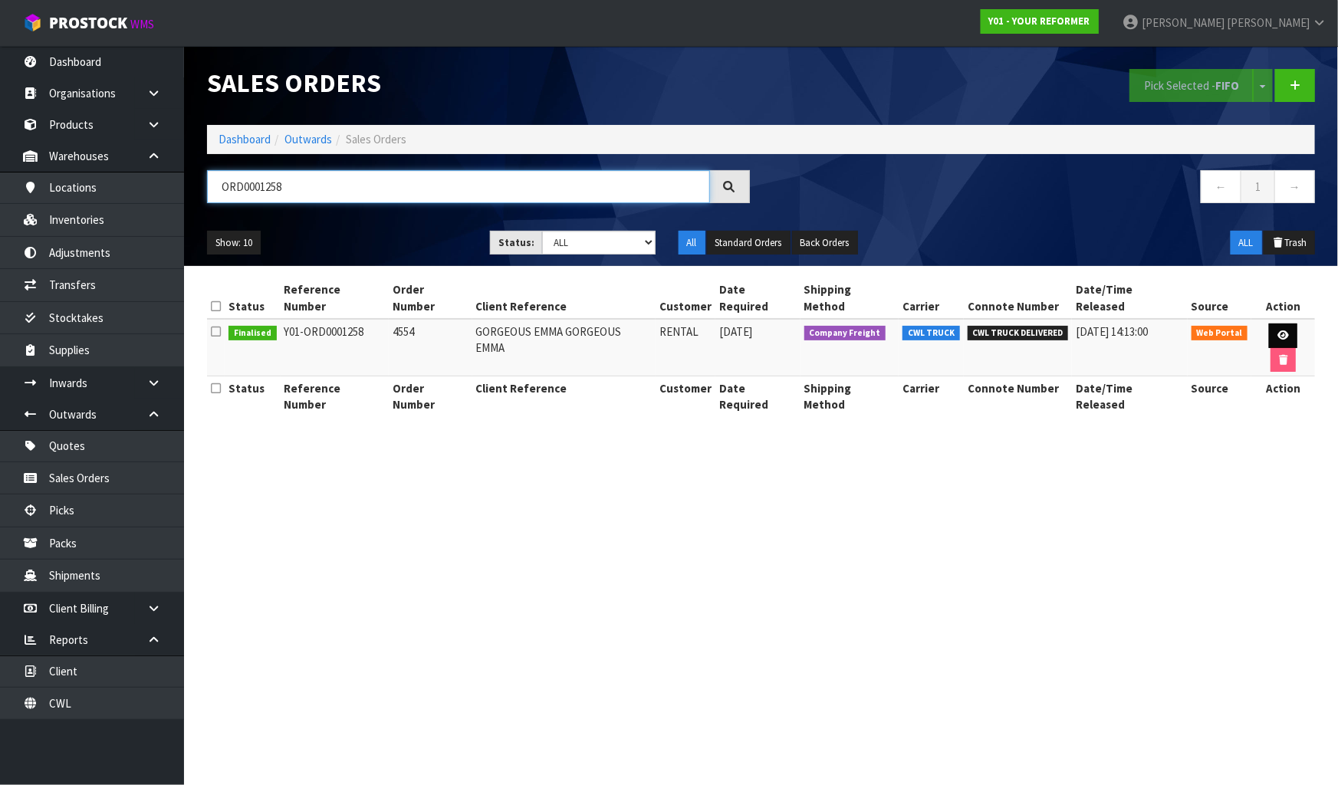
type input "ORD0001258"
click at [1269, 324] on link at bounding box center [1283, 336] width 28 height 25
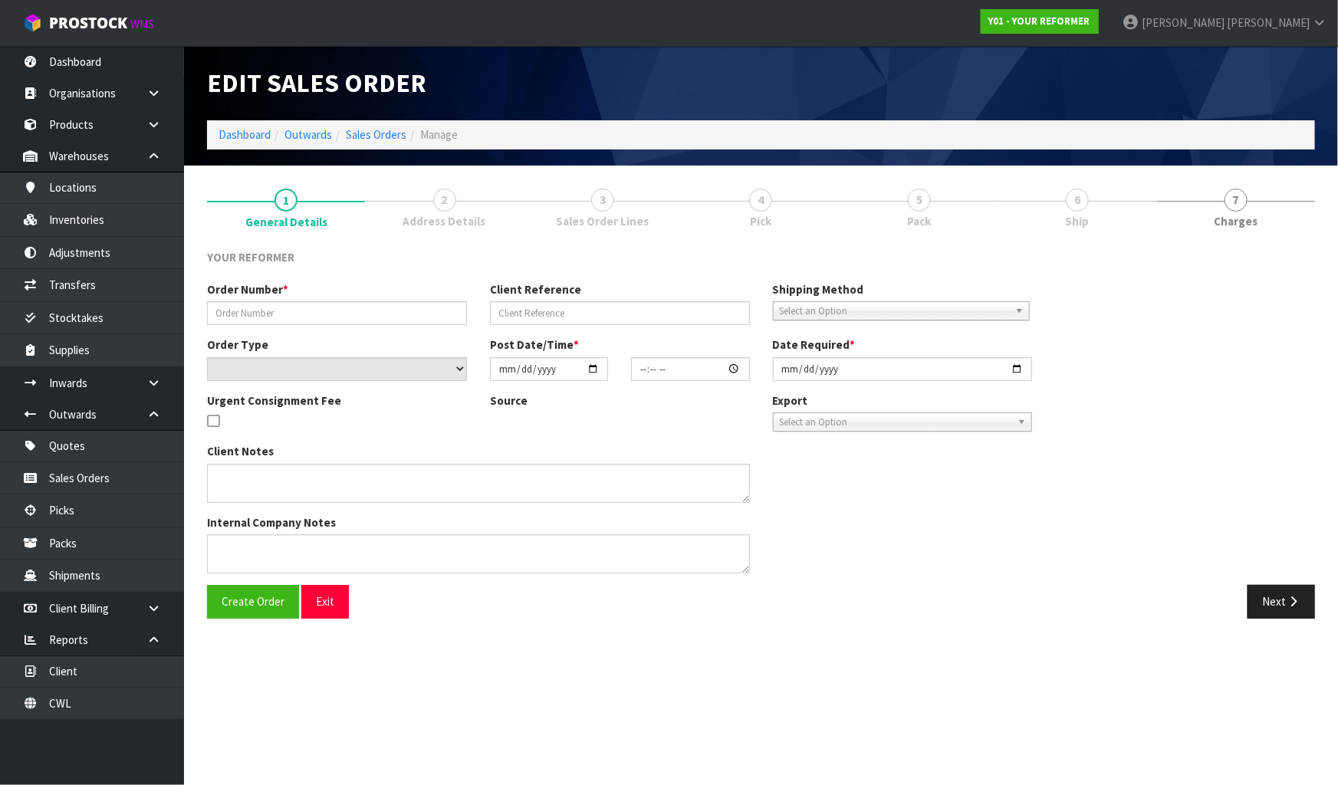
type input "4554"
type input "GORGEOUS EMMA GORGEOUS EMMA"
select select "number:0"
type input "2025-07-28"
type input "12:23:00.000"
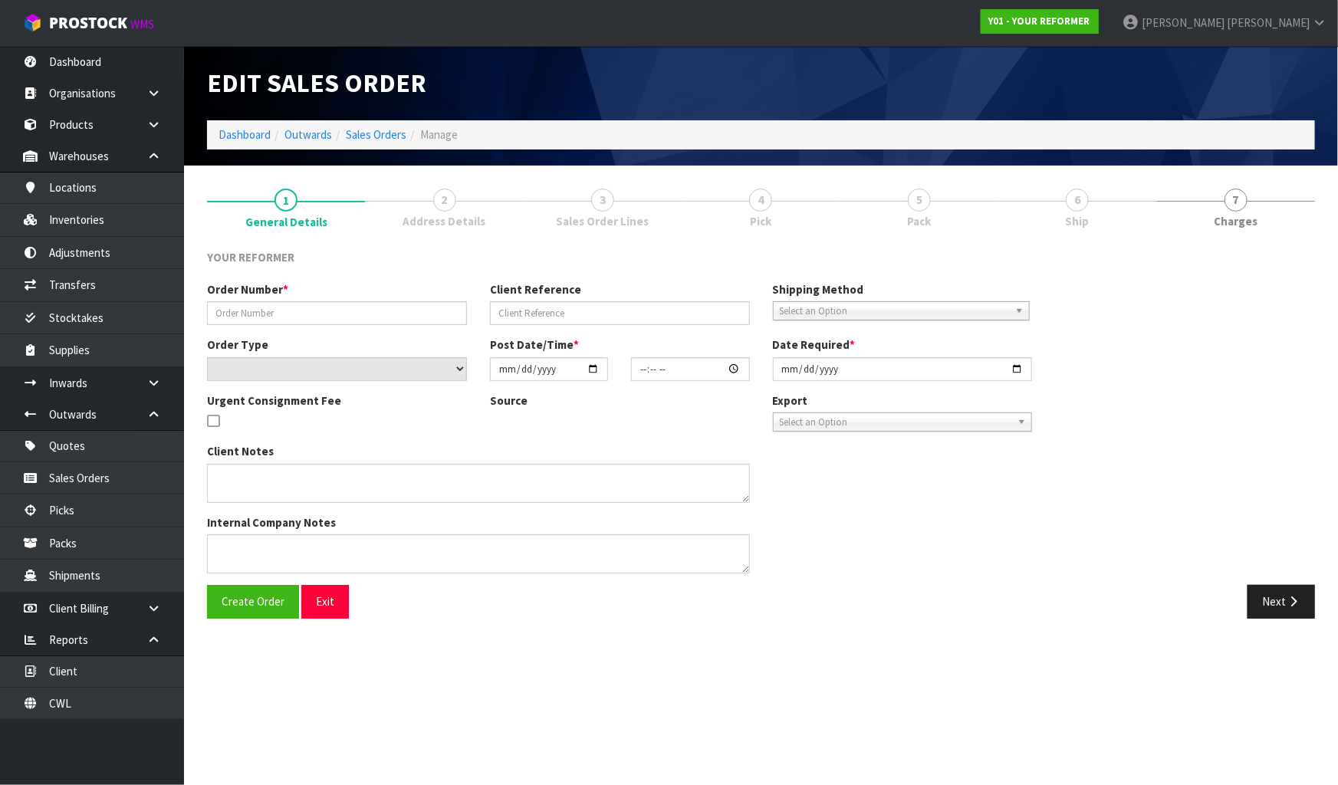
type input "2025-07-29"
type textarea "GORGEOUS EMMA GORGEOUS EMMA 38B WILTSHIRE PL AUK AUCKLAND 2014 NEW ZEALAND +64 …"
type textarea "REMOVED ENVY-RENT-01-ASS AND USED SOCK FROM CANCELLED ORDER 1228"
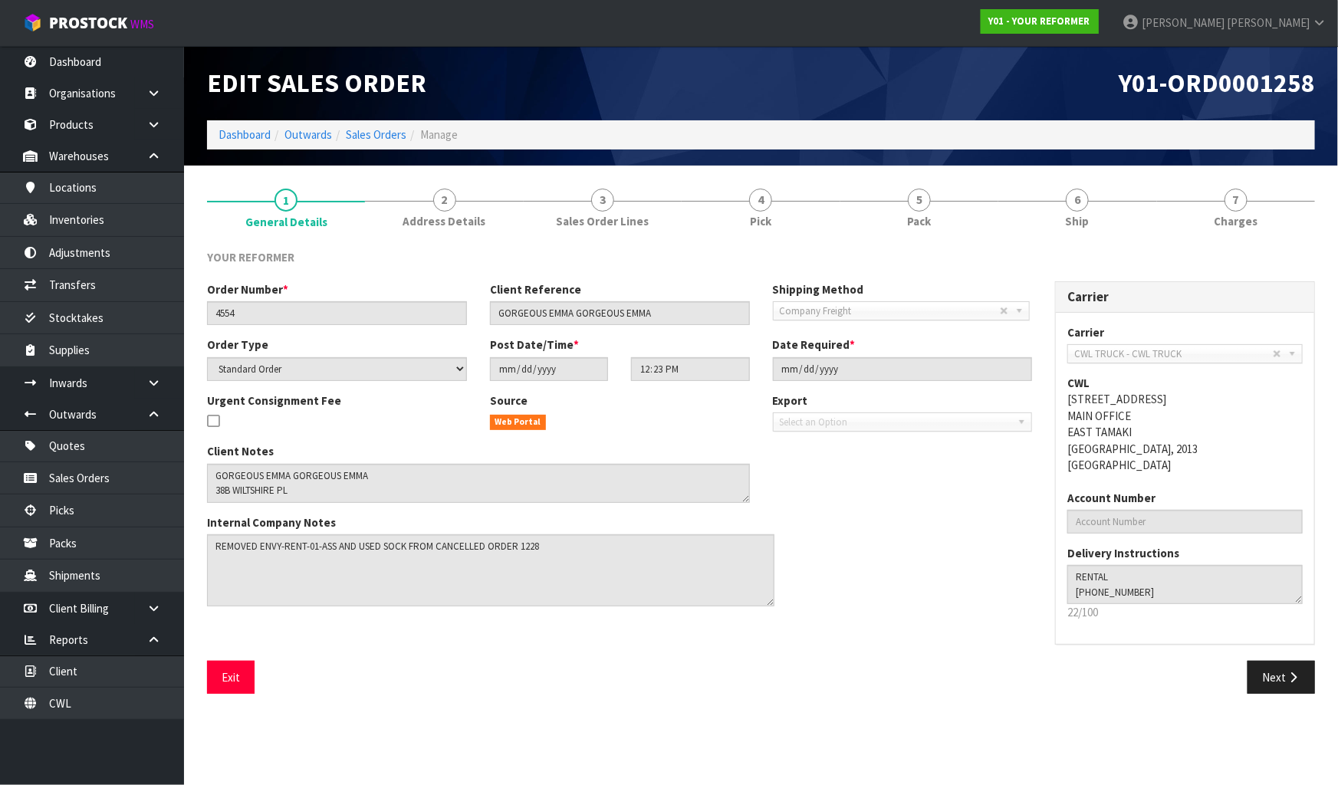
drag, startPoint x: 744, startPoint y: 571, endPoint x: 770, endPoint y: 605, distance: 42.2
click at [770, 605] on textarea at bounding box center [490, 570] width 567 height 72
click at [788, 199] on link "4 Pick" at bounding box center [761, 207] width 158 height 61
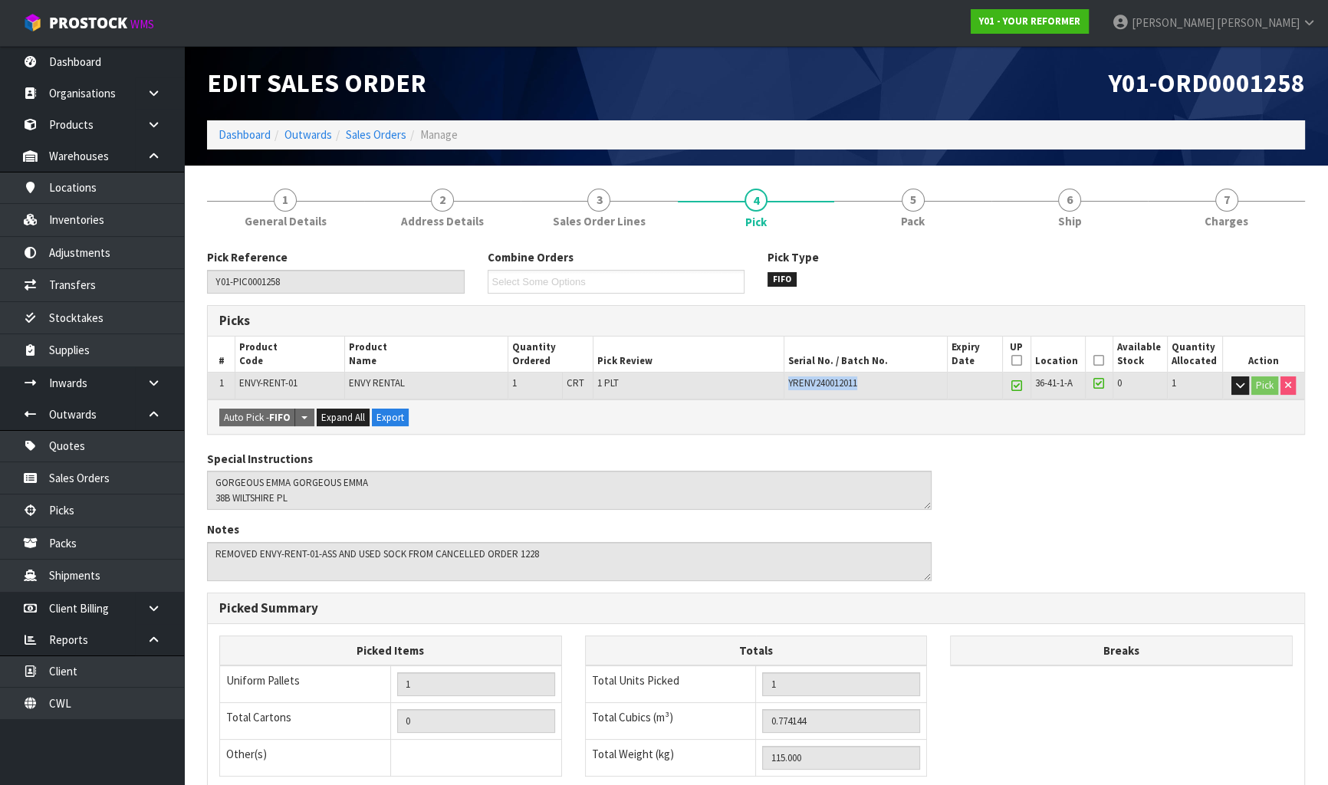
drag, startPoint x: 861, startPoint y: 383, endPoint x: 784, endPoint y: 387, distance: 76.8
click at [784, 387] on td "YRENV240012011" at bounding box center [866, 386] width 164 height 27
click at [819, 281] on div "Pick Type FIFO" at bounding box center [896, 267] width 281 height 37
click at [599, 64] on div "Edit Sales Order" at bounding box center [475, 83] width 560 height 74
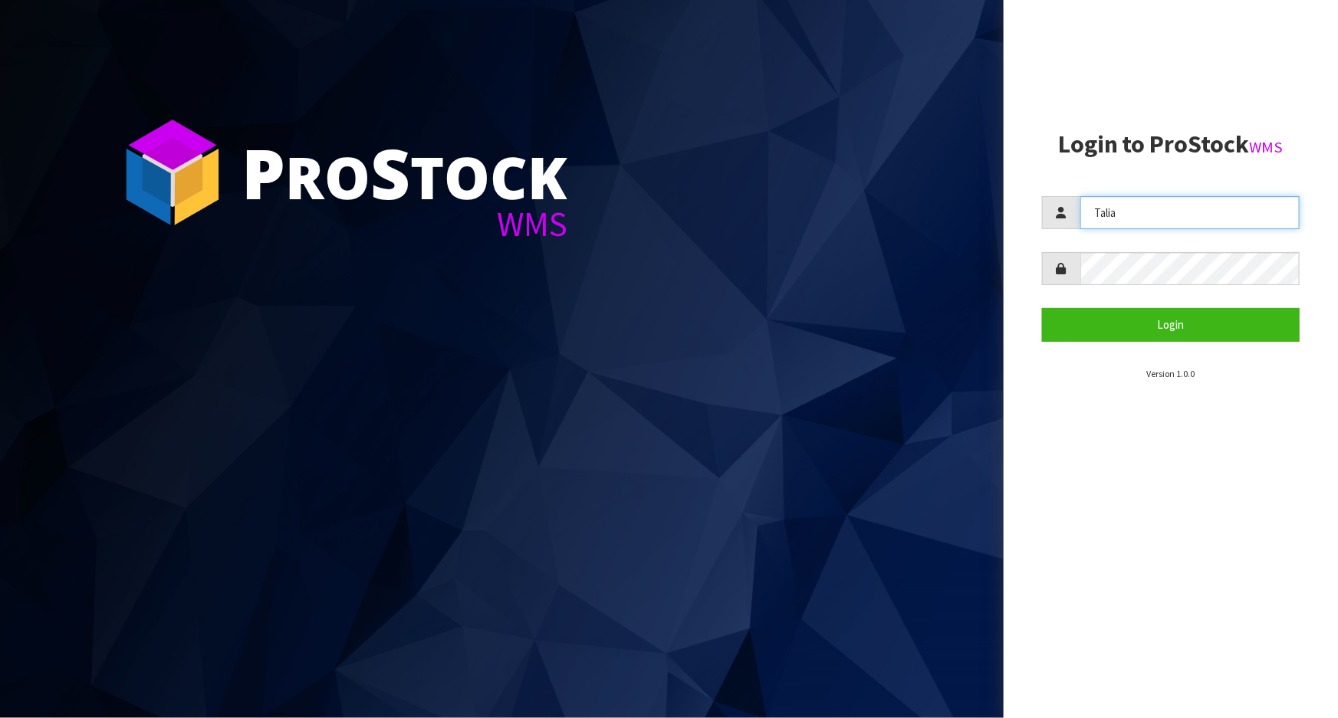
click at [1145, 205] on input "Talia" at bounding box center [1189, 212] width 219 height 33
type input "[PERSON_NAME]"
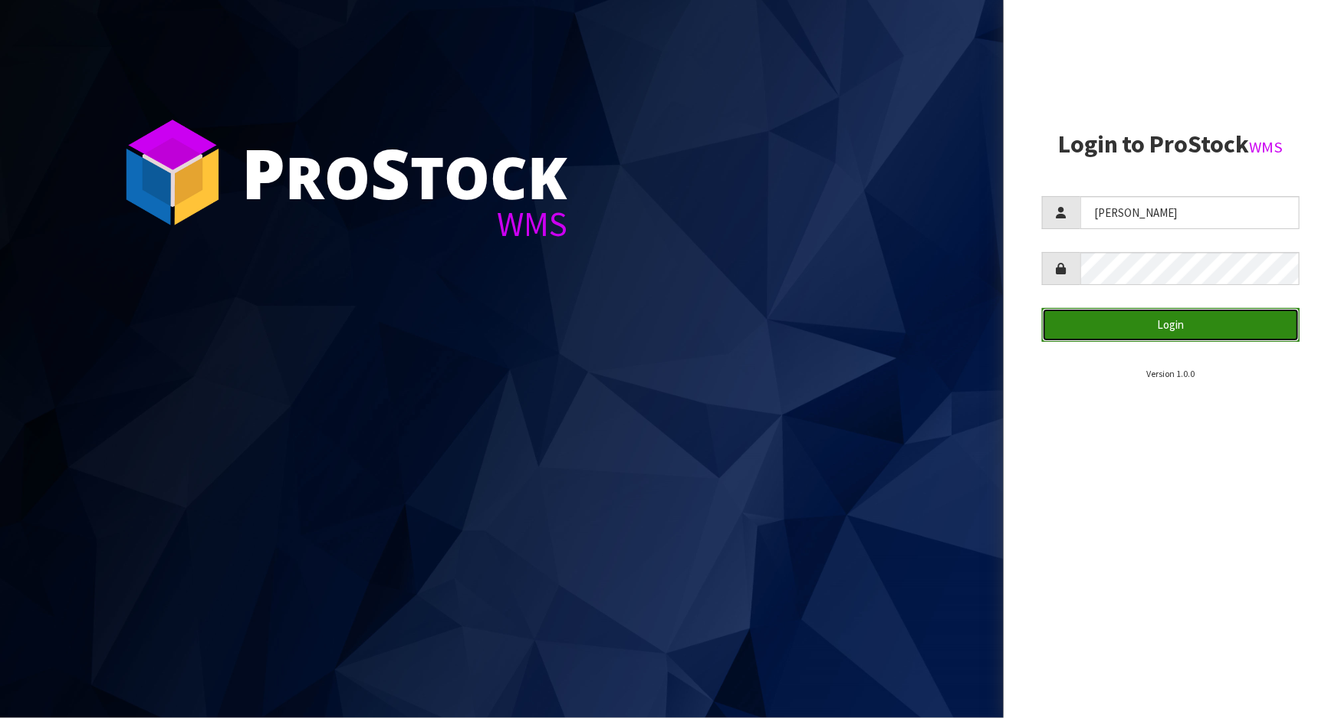
click at [1208, 317] on button "Login" at bounding box center [1171, 324] width 258 height 33
